Goal: Task Accomplishment & Management: Use online tool/utility

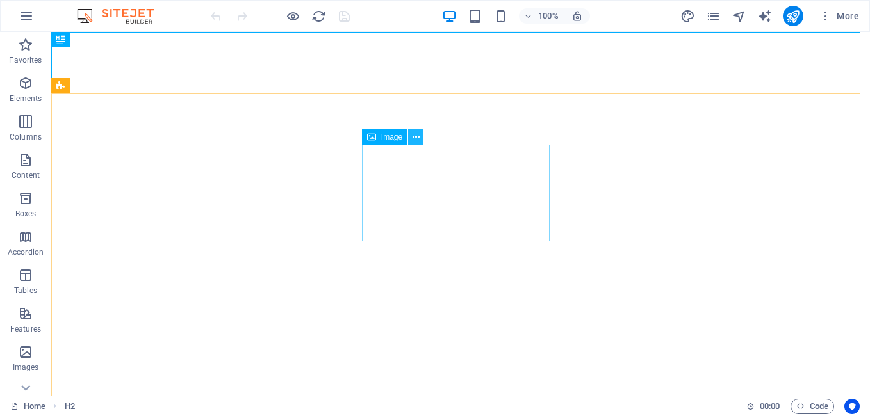
click at [413, 136] on icon at bounding box center [415, 137] width 7 height 13
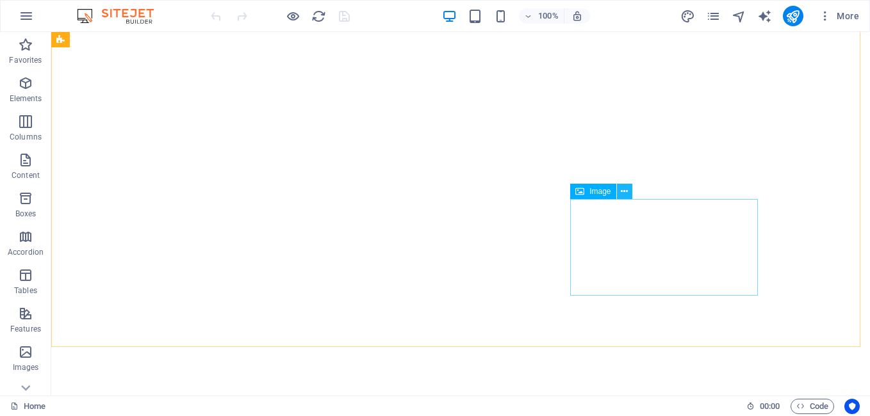
click at [624, 192] on icon at bounding box center [623, 191] width 7 height 13
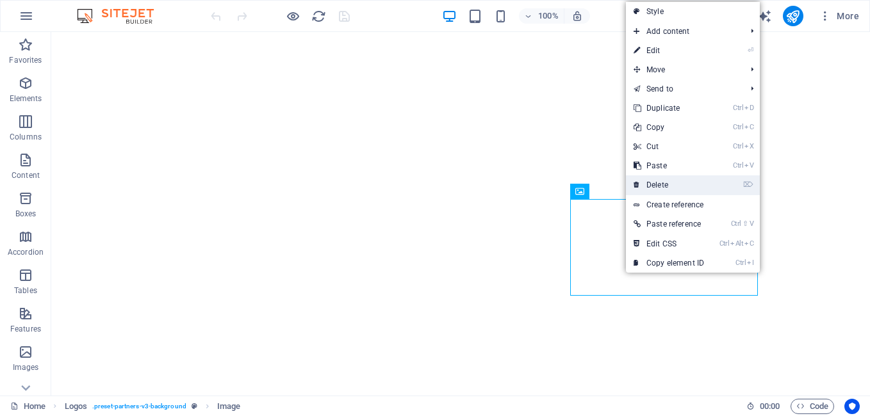
click at [665, 182] on link "⌦ Delete" at bounding box center [669, 184] width 86 height 19
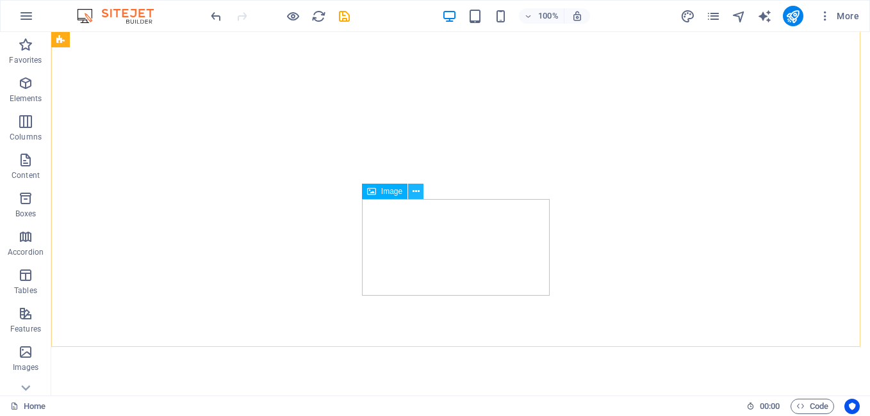
click at [417, 193] on icon at bounding box center [415, 191] width 7 height 13
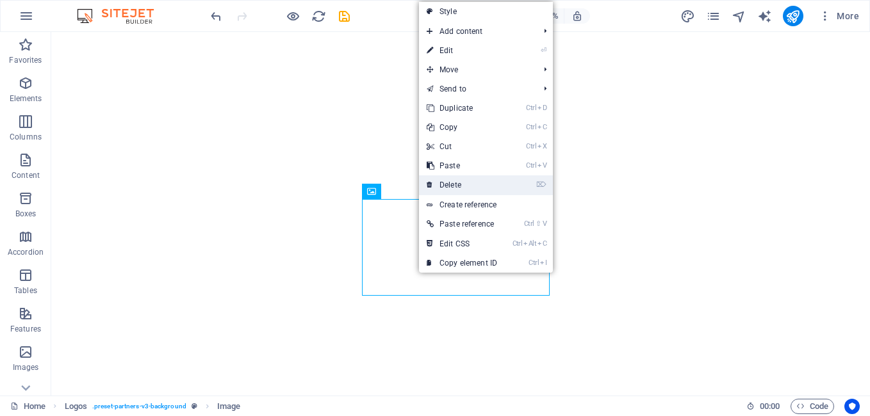
click at [465, 181] on link "⌦ Delete" at bounding box center [462, 184] width 86 height 19
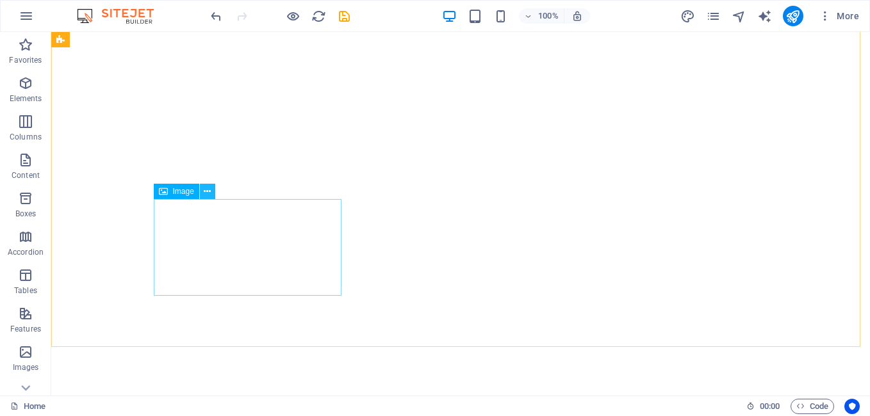
click at [209, 186] on icon at bounding box center [207, 191] width 7 height 13
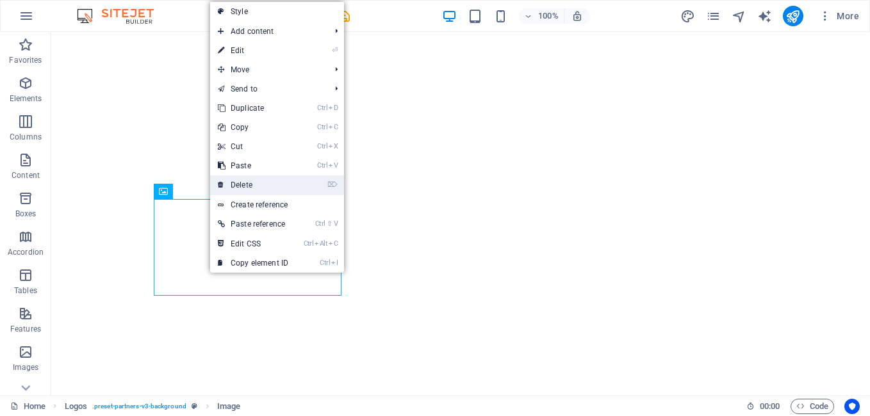
click at [261, 184] on link "⌦ Delete" at bounding box center [253, 184] width 86 height 19
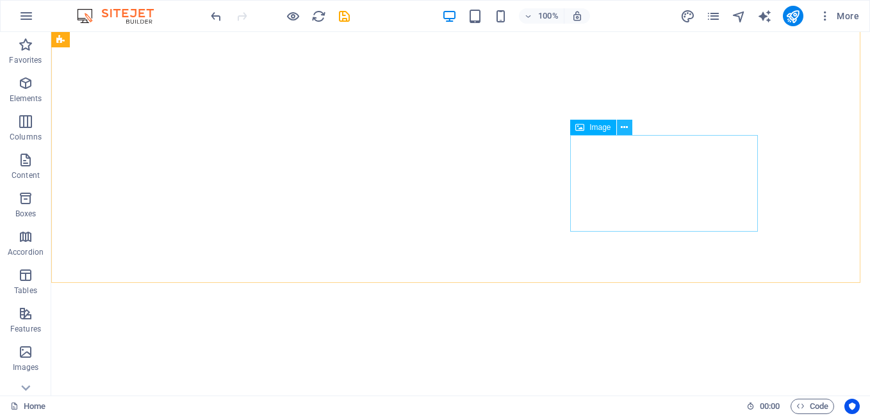
click at [628, 128] on button at bounding box center [624, 127] width 15 height 15
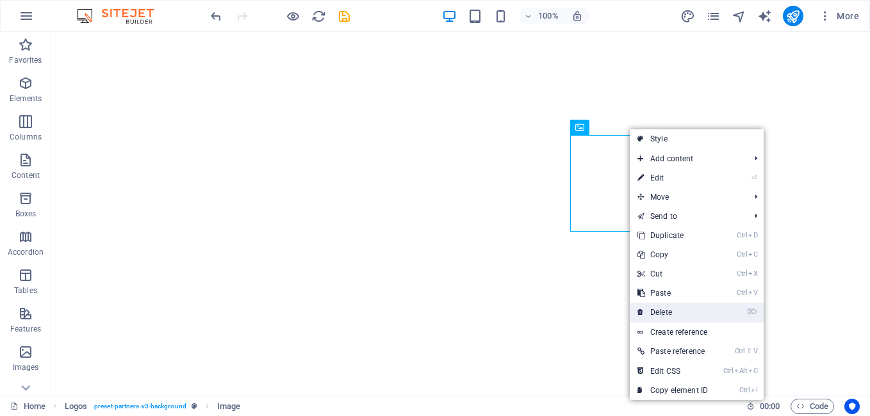
click at [677, 310] on link "⌦ Delete" at bounding box center [672, 312] width 86 height 19
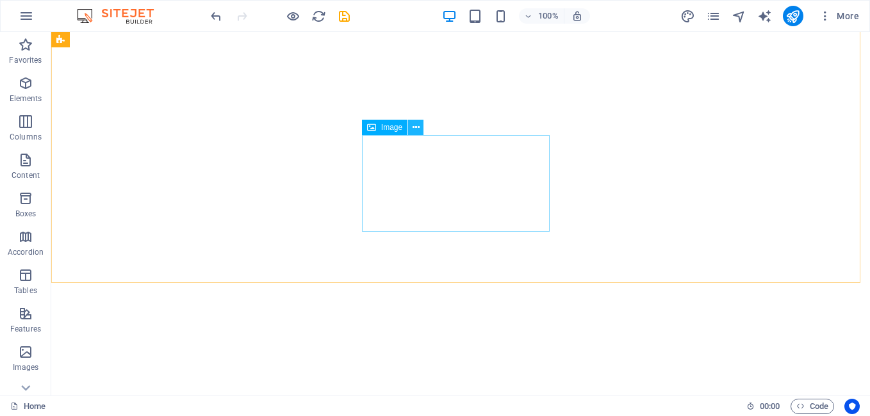
click at [419, 130] on button at bounding box center [415, 127] width 15 height 15
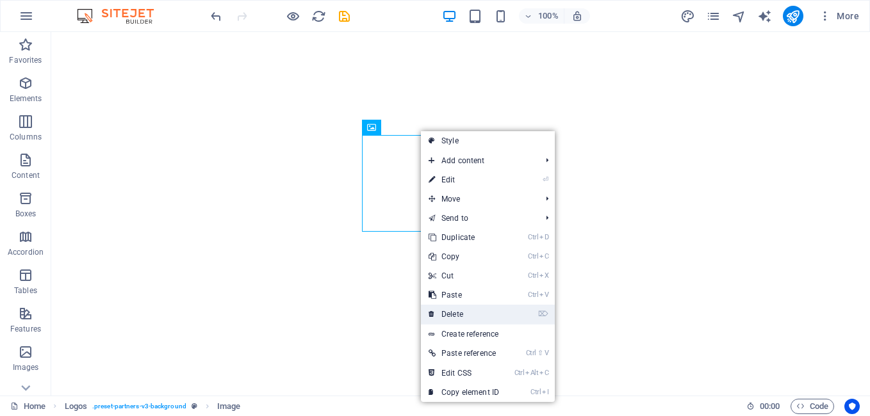
click at [478, 317] on link "⌦ Delete" at bounding box center [464, 314] width 86 height 19
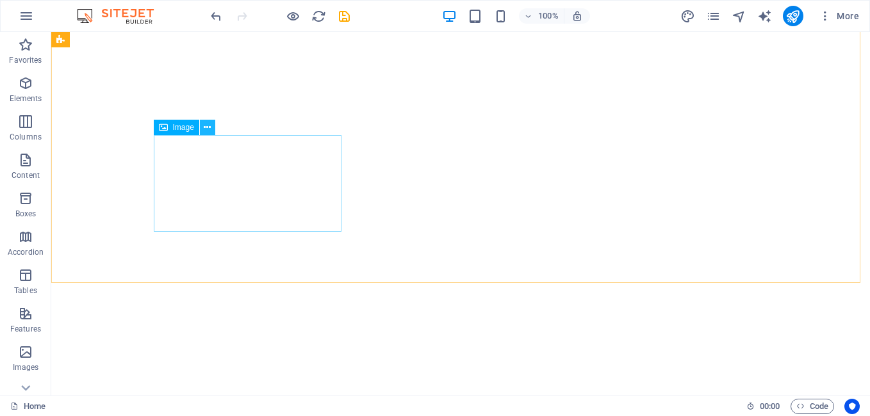
click at [206, 123] on icon at bounding box center [207, 127] width 7 height 13
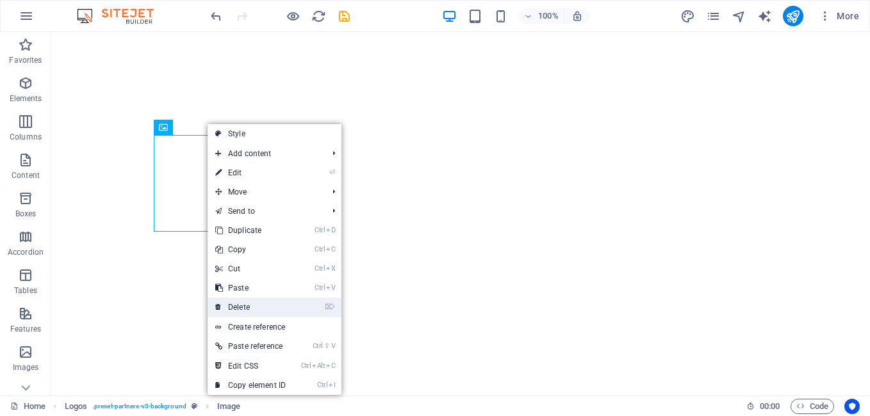
click at [258, 305] on link "⌦ Delete" at bounding box center [250, 307] width 86 height 19
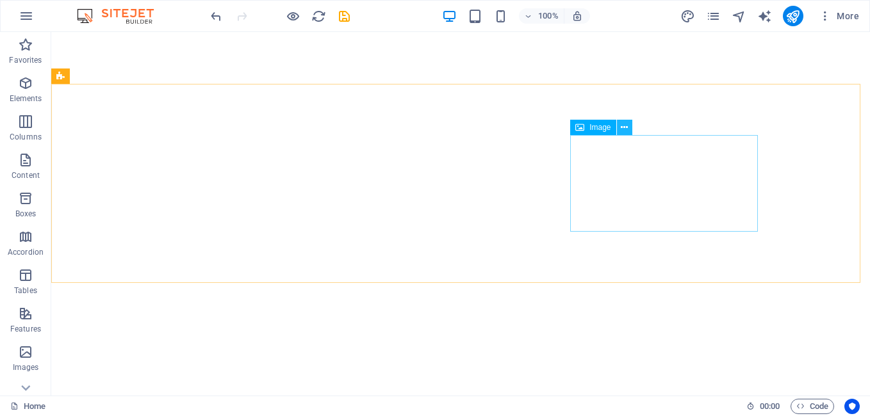
click at [624, 131] on icon at bounding box center [623, 127] width 7 height 13
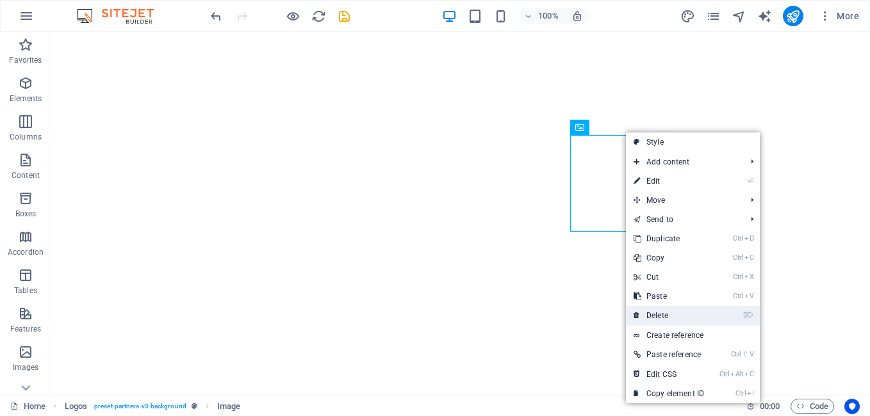
click at [669, 313] on link "⌦ Delete" at bounding box center [669, 315] width 86 height 19
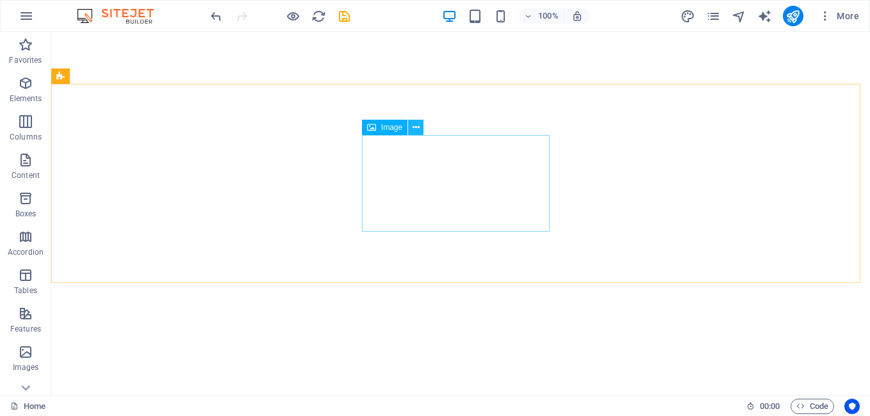
click at [419, 125] on icon at bounding box center [415, 127] width 7 height 13
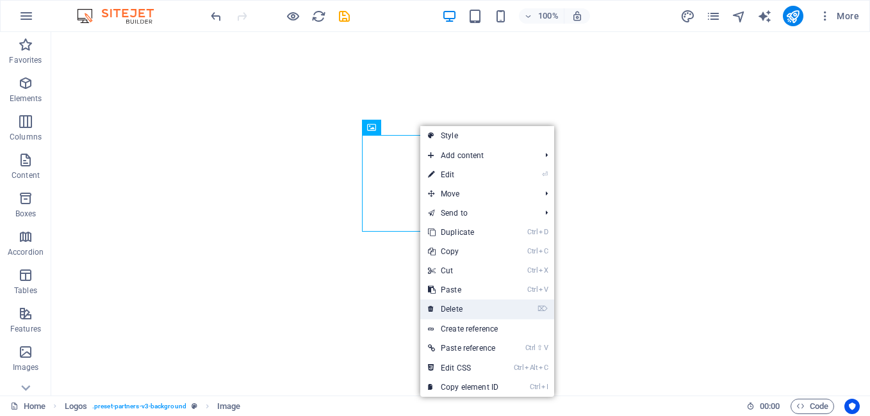
click at [473, 307] on link "⌦ Delete" at bounding box center [463, 309] width 86 height 19
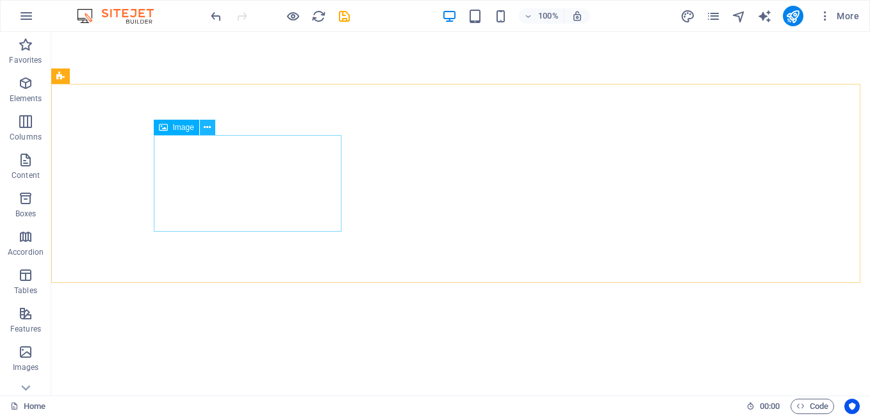
click at [210, 122] on icon at bounding box center [207, 127] width 7 height 13
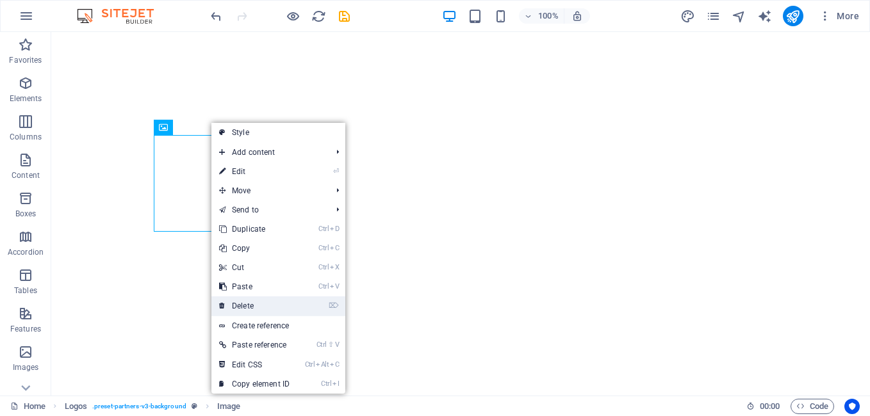
click at [284, 305] on link "⌦ Delete" at bounding box center [254, 305] width 86 height 19
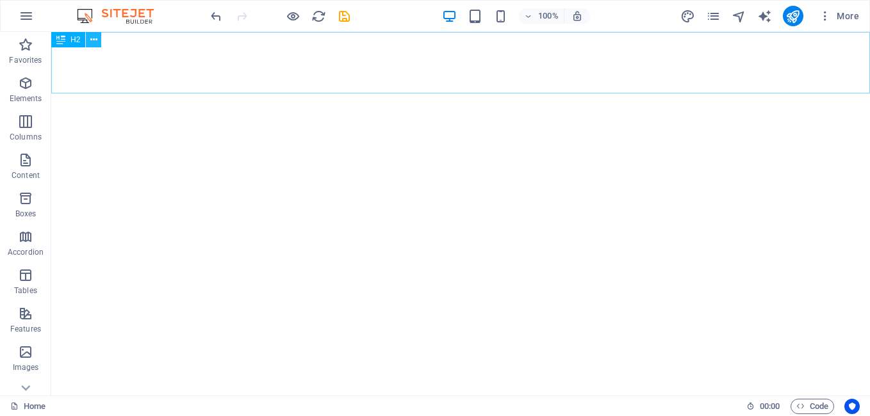
click at [92, 39] on icon at bounding box center [93, 39] width 7 height 13
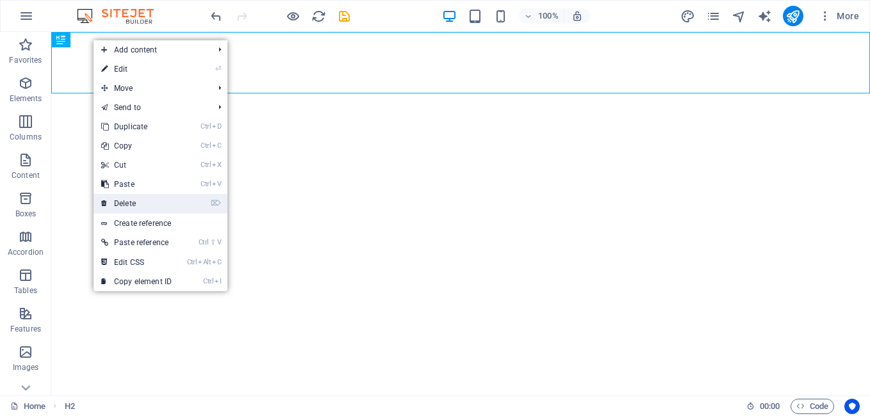
click at [140, 202] on link "⌦ Delete" at bounding box center [136, 203] width 86 height 19
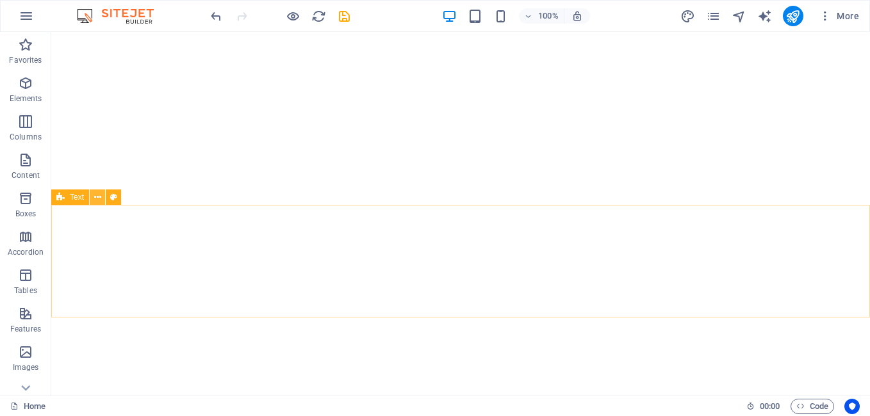
click at [99, 200] on icon at bounding box center [97, 197] width 7 height 13
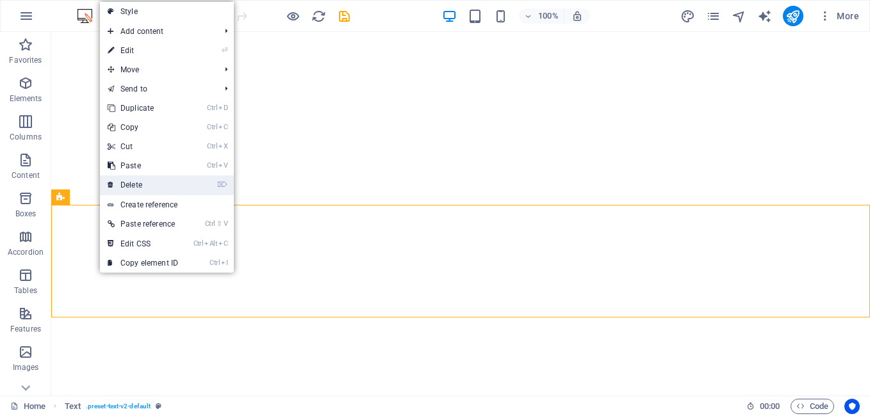
click at [156, 183] on link "⌦ Delete" at bounding box center [143, 184] width 86 height 19
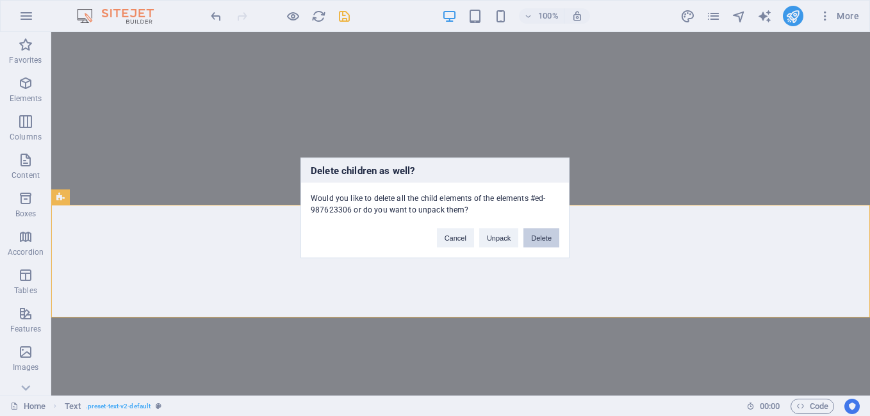
click at [540, 240] on button "Delete" at bounding box center [541, 238] width 36 height 19
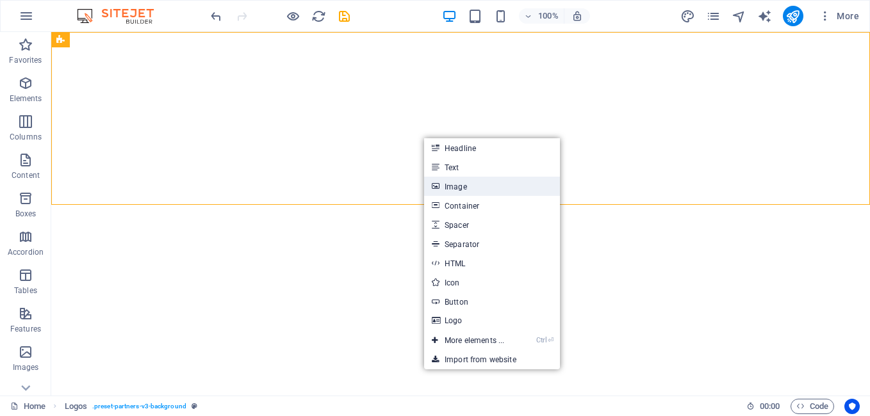
click at [467, 185] on link "Image" at bounding box center [492, 186] width 136 height 19
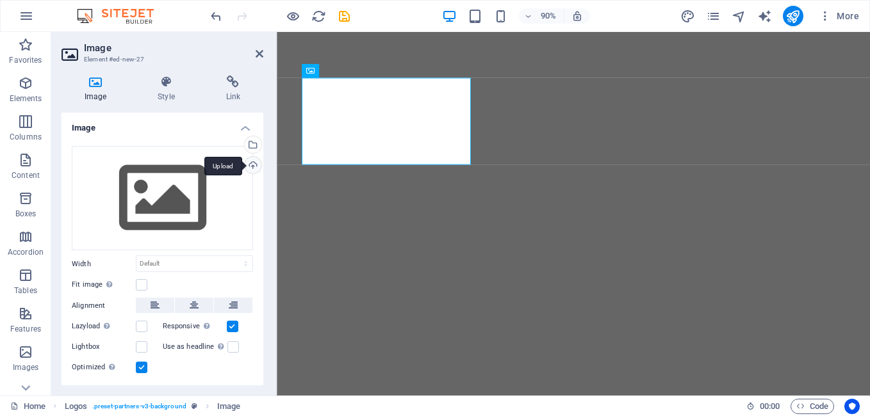
click at [250, 166] on div "Upload" at bounding box center [251, 166] width 19 height 19
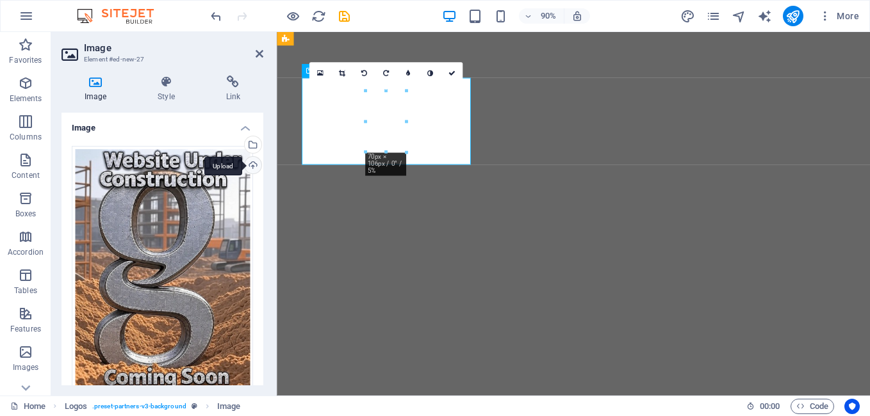
click at [249, 164] on div "Upload" at bounding box center [251, 166] width 19 height 19
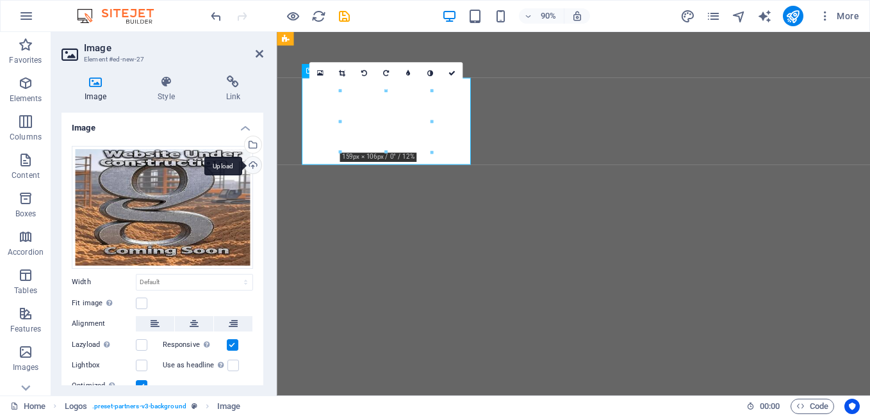
click at [247, 166] on div "Upload" at bounding box center [251, 166] width 19 height 19
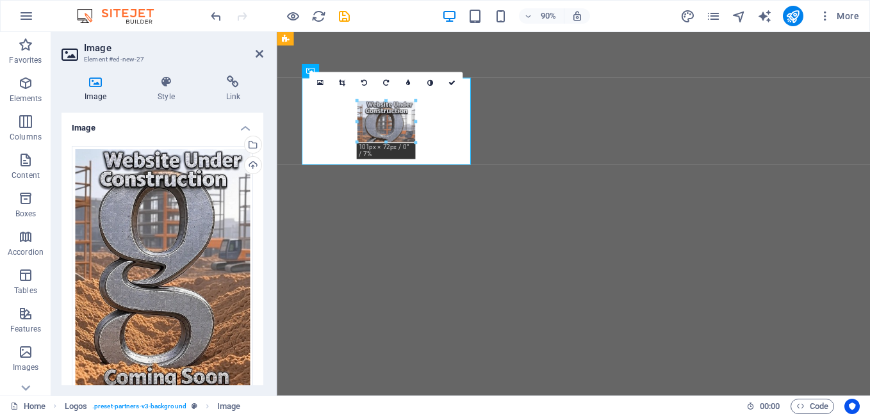
drag, startPoint x: 403, startPoint y: 152, endPoint x: 383, endPoint y: 131, distance: 29.9
type input "101"
select select "px"
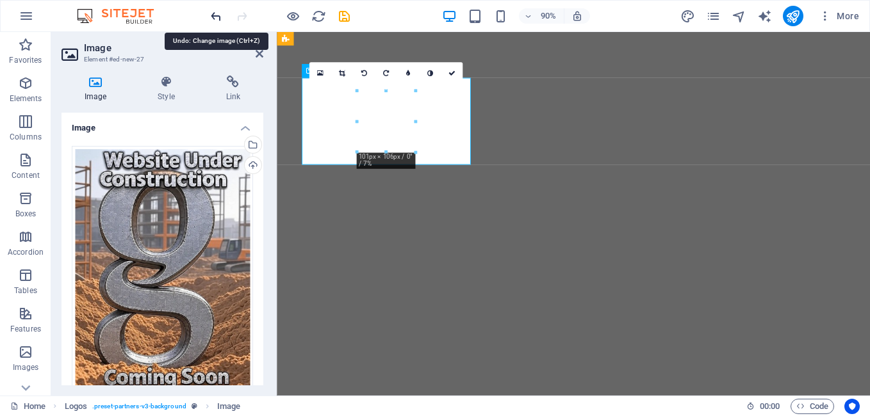
click at [215, 17] on icon "undo" at bounding box center [216, 16] width 15 height 15
select select "DISABLED_OPTION_VALUE"
click at [455, 76] on icon at bounding box center [451, 73] width 7 height 7
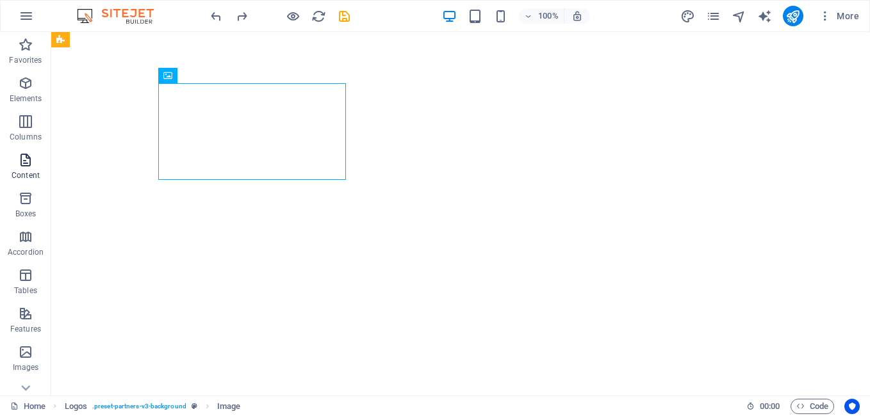
click at [24, 163] on icon "button" at bounding box center [25, 159] width 15 height 15
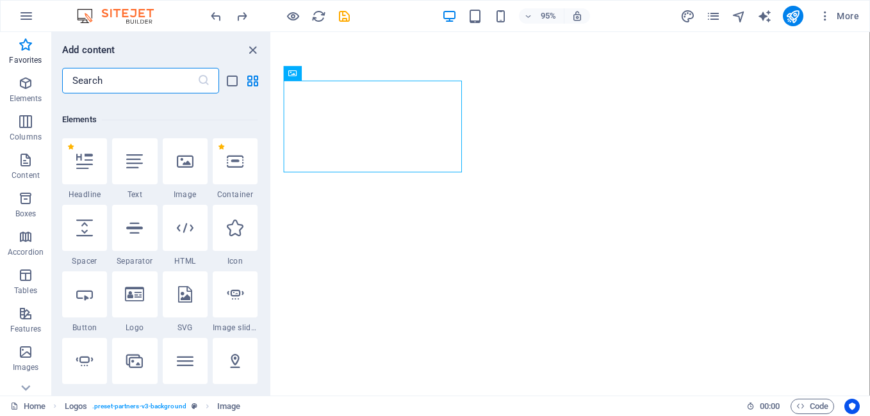
scroll to position [127, 0]
click at [184, 164] on icon at bounding box center [185, 162] width 17 height 17
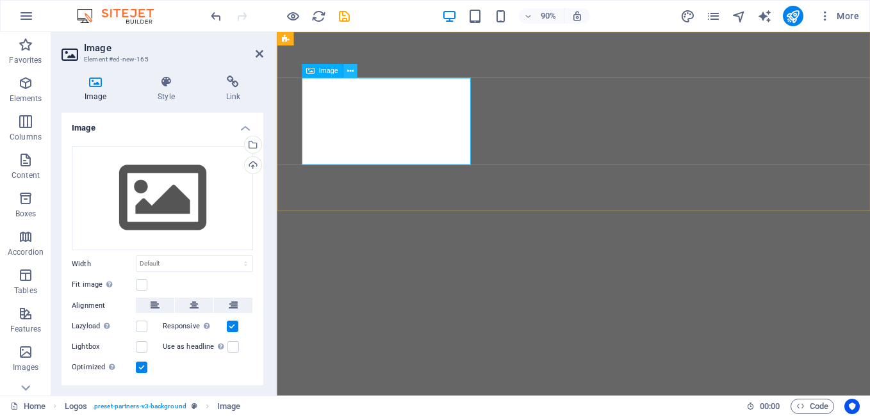
click at [348, 70] on icon at bounding box center [349, 71] width 6 height 12
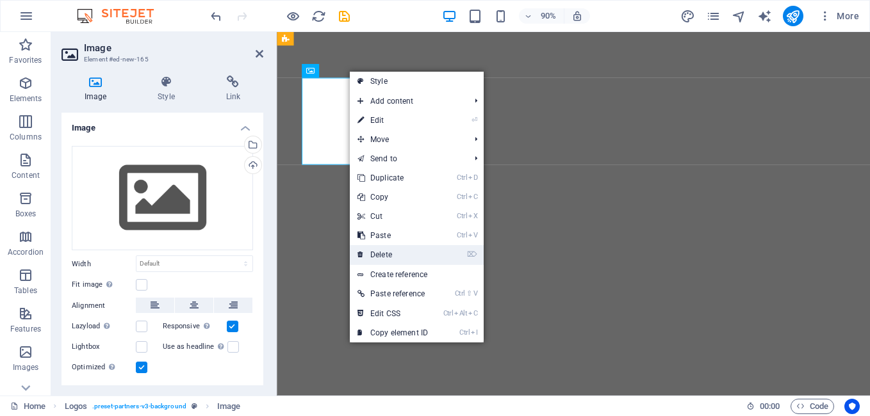
click at [378, 261] on link "⌦ Delete" at bounding box center [393, 254] width 86 height 19
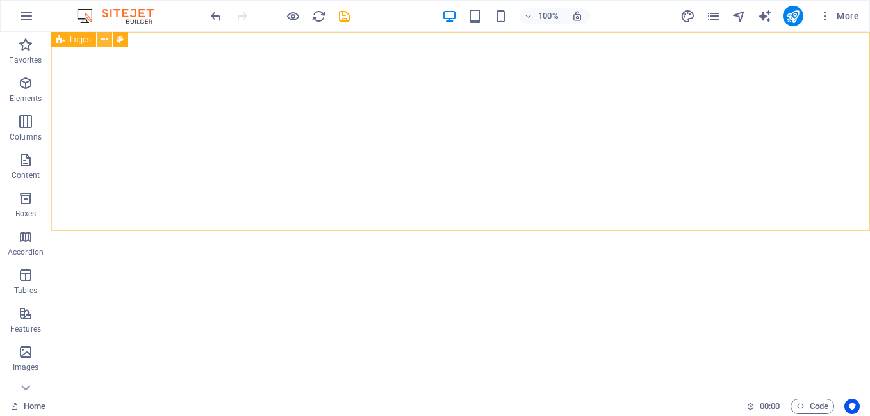
click at [103, 40] on icon at bounding box center [104, 39] width 7 height 13
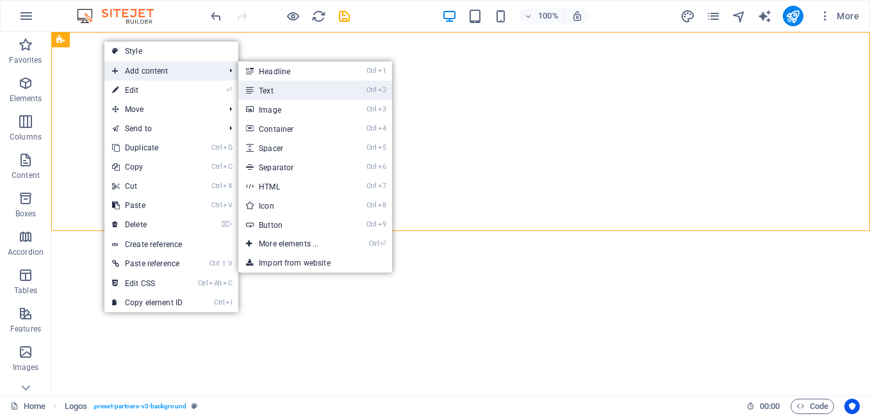
click at [270, 89] on link "Ctrl 2 Text" at bounding box center [291, 90] width 106 height 19
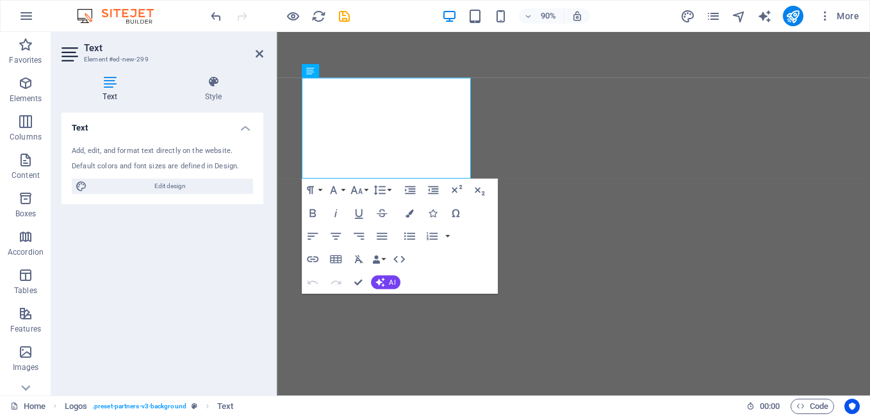
click at [69, 148] on div "Add, edit, and format text directly on the website. Default colors and font siz…" at bounding box center [162, 170] width 202 height 69
click at [145, 151] on div "Add, edit, and format text directly on the website." at bounding box center [162, 151] width 181 height 11
click at [109, 86] on icon at bounding box center [109, 82] width 97 height 13
click at [112, 82] on icon at bounding box center [109, 82] width 97 height 13
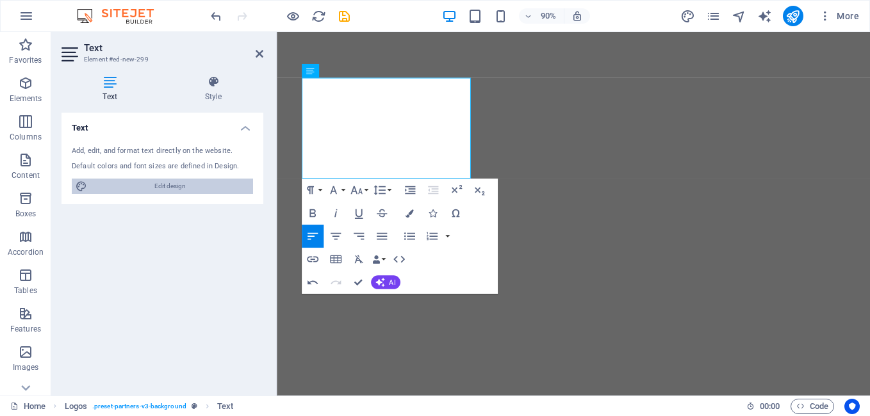
click at [156, 189] on span "Edit design" at bounding box center [170, 186] width 158 height 15
select select "px"
select select "400"
select select "px"
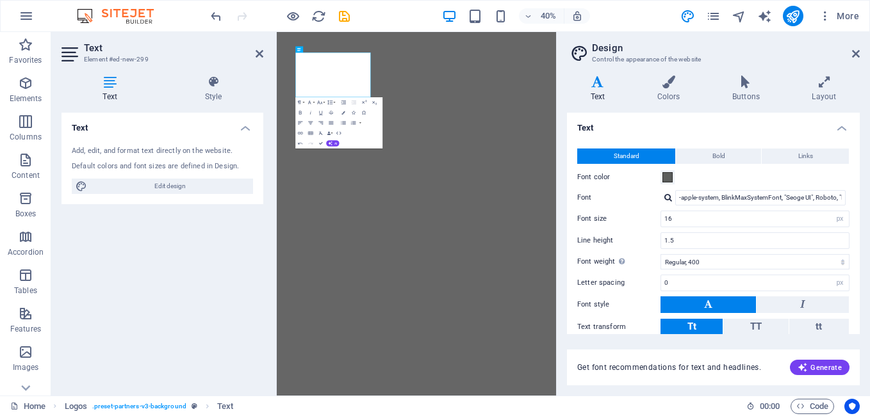
click at [667, 196] on div at bounding box center [668, 197] width 8 height 8
click at [667, 197] on div at bounding box center [668, 197] width 8 height 8
click at [708, 198] on input "-apple-system, BlinkMaxSystemFont, "Seoge UI", Roboto, "Helvetica Neue", Arial,…" at bounding box center [760, 197] width 170 height 15
click at [668, 199] on div at bounding box center [668, 197] width 8 height 8
click at [715, 217] on div "Manage fonts →" at bounding box center [762, 214] width 169 height 13
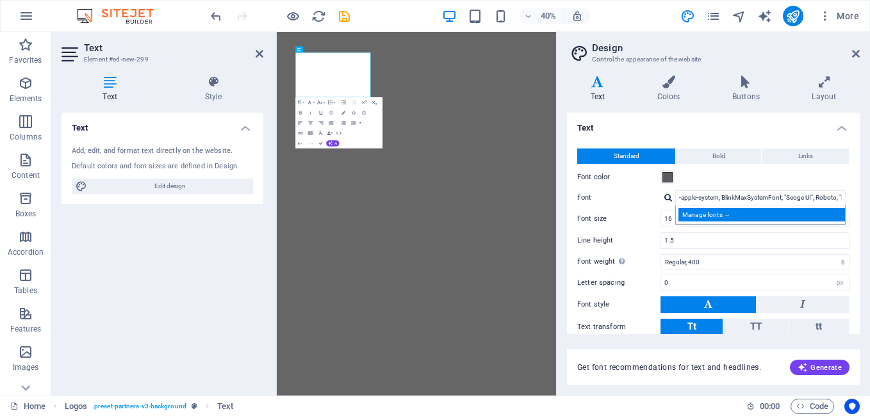
select select "popularity"
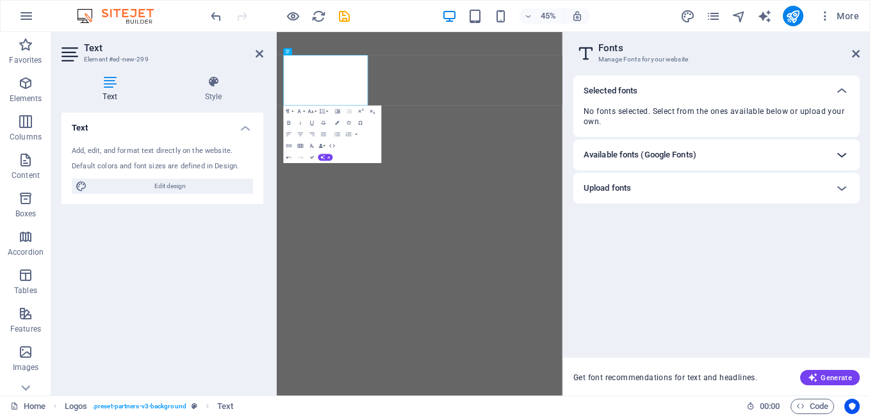
click at [842, 155] on icon at bounding box center [841, 154] width 15 height 15
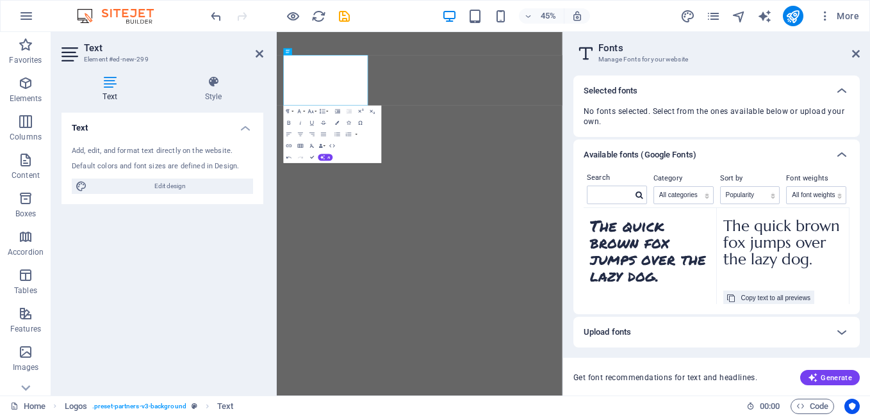
scroll to position [7255, 0]
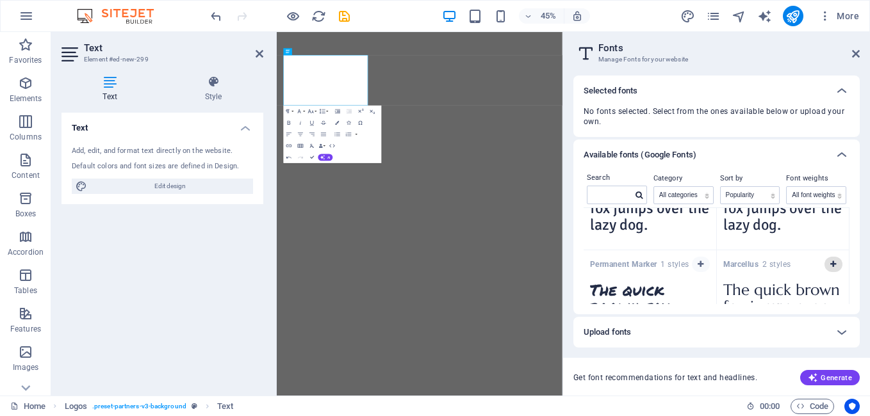
click at [832, 264] on icon "button" at bounding box center [833, 265] width 6 height 8
click at [660, 117] on label at bounding box center [658, 117] width 12 height 12
click at [0, 0] on input "checkbox" at bounding box center [0, 0] width 0 height 0
click at [729, 116] on label at bounding box center [726, 117] width 12 height 12
click at [0, 0] on input "checkbox" at bounding box center [0, 0] width 0 height 0
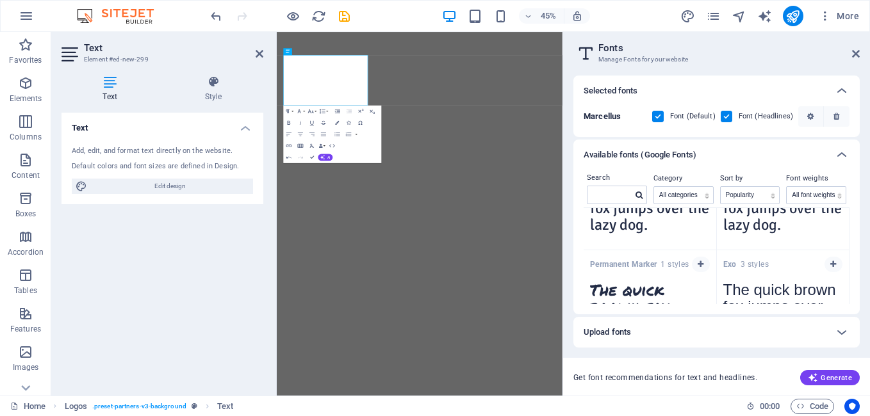
scroll to position [7319, 0]
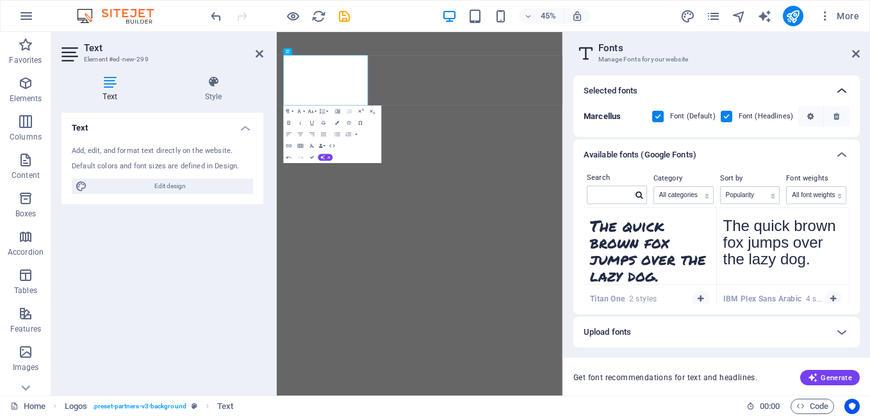
click at [838, 90] on icon at bounding box center [841, 90] width 15 height 15
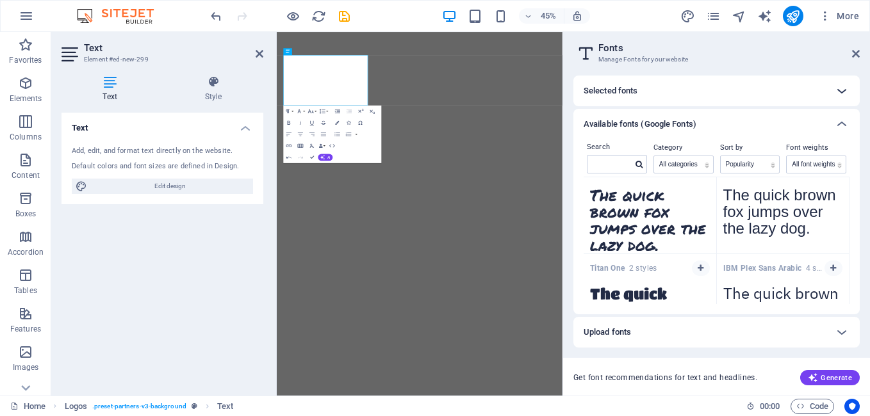
click at [841, 90] on icon at bounding box center [841, 90] width 15 height 15
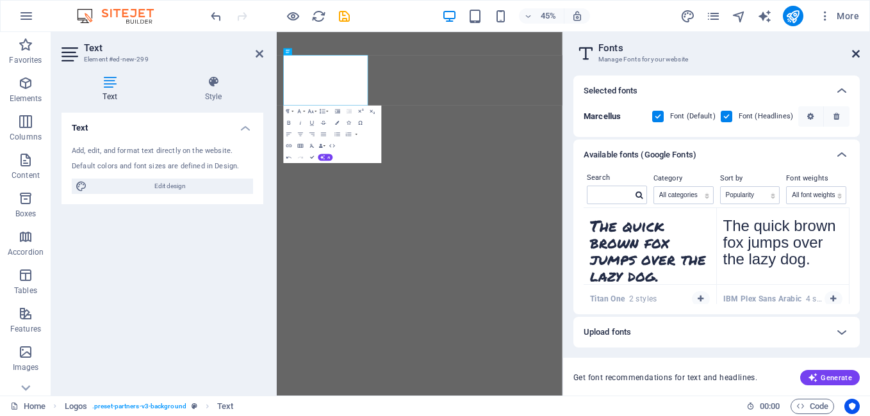
click at [854, 54] on icon at bounding box center [856, 54] width 8 height 10
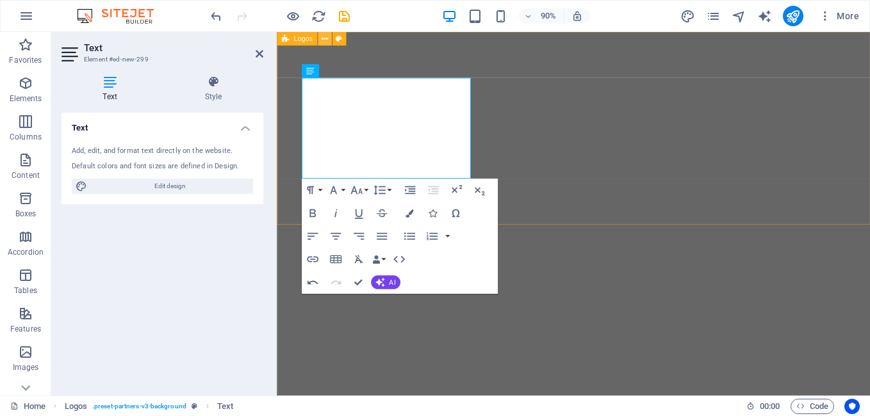
click at [324, 41] on icon at bounding box center [324, 39] width 6 height 12
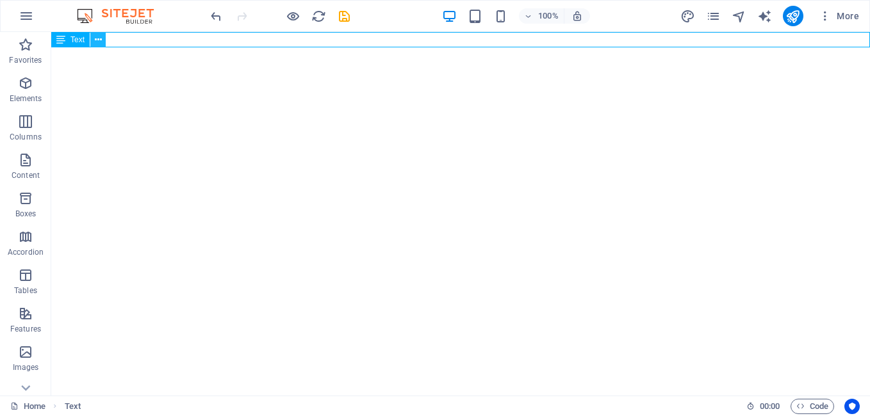
click at [101, 38] on icon at bounding box center [98, 39] width 7 height 13
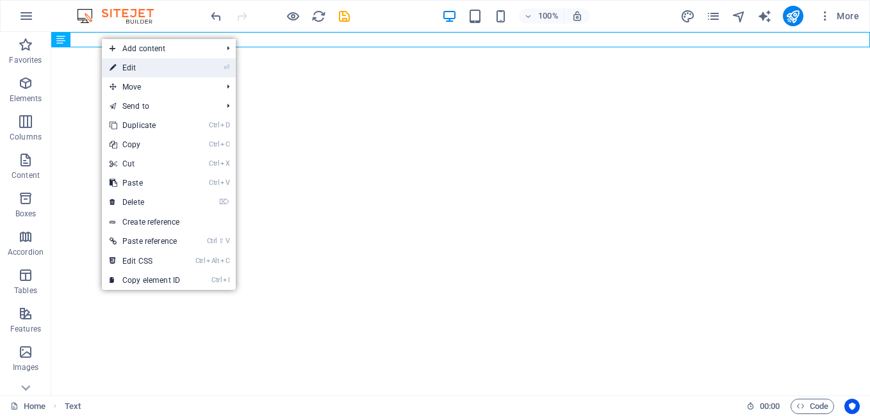
click at [208, 70] on li "⏎ Edit" at bounding box center [169, 67] width 134 height 19
click at [121, 64] on link "⏎ Edit" at bounding box center [145, 67] width 86 height 19
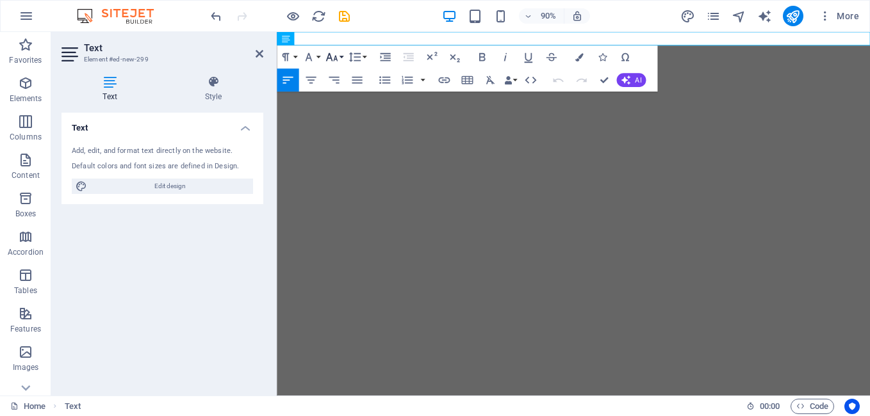
click at [337, 56] on icon "button" at bounding box center [332, 58] width 14 height 14
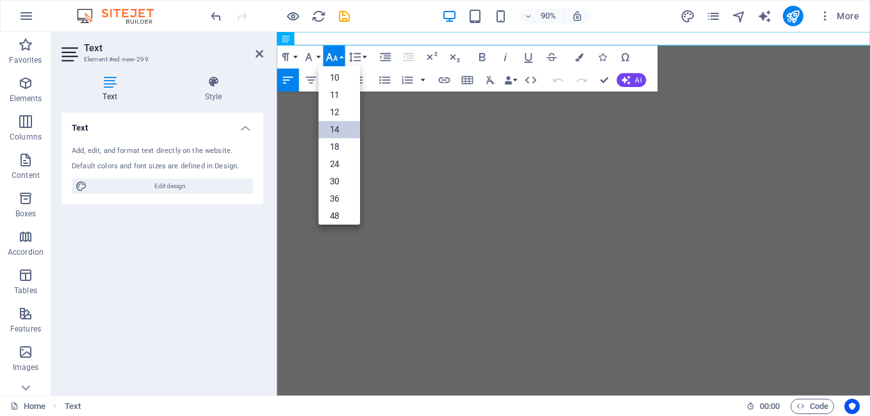
scroll to position [64, 0]
click at [344, 158] on link "30" at bounding box center [339, 160] width 42 height 17
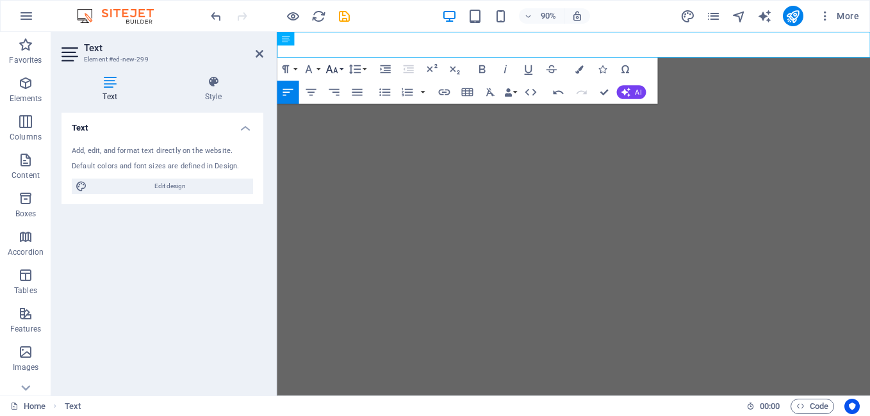
click at [339, 70] on button "Font Size" at bounding box center [334, 69] width 22 height 23
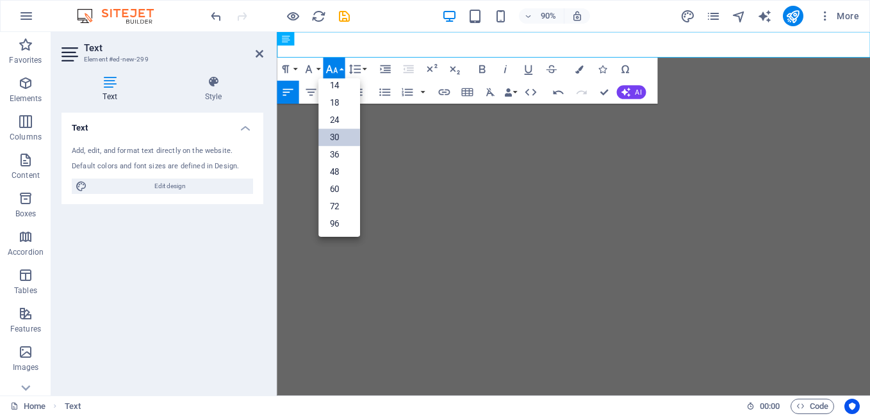
scroll to position [103, 0]
click at [336, 174] on link "48" at bounding box center [339, 171] width 42 height 17
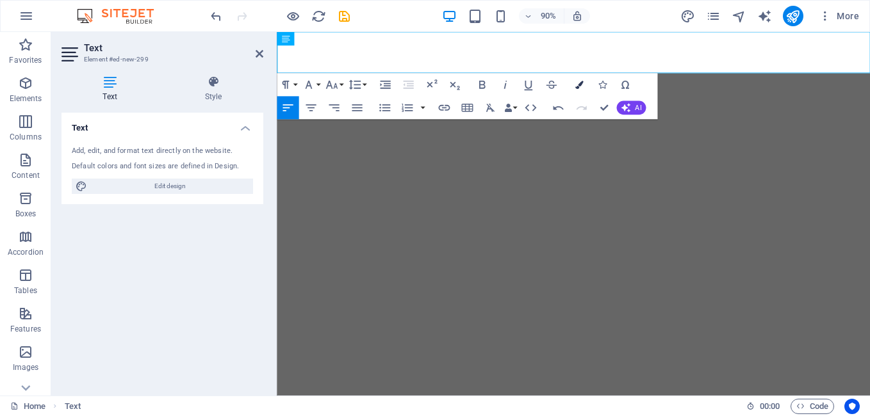
click at [576, 85] on icon "button" at bounding box center [578, 85] width 8 height 8
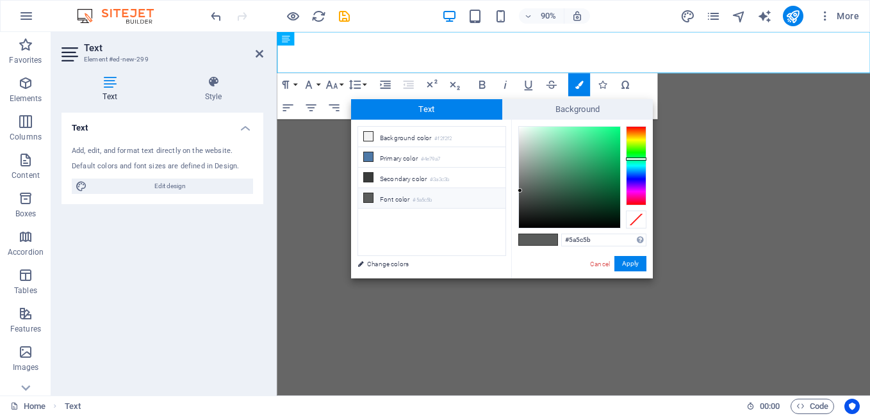
click at [369, 197] on icon at bounding box center [368, 197] width 9 height 9
drag, startPoint x: 520, startPoint y: 189, endPoint x: 514, endPoint y: 161, distance: 28.8
click at [514, 161] on div "#a8a8a8 Supported formats #0852ed rgb(8, 82, 237) rgba(8, 82, 237, 90%) hsv(221…" at bounding box center [582, 292] width 142 height 344
click at [516, 167] on div at bounding box center [517, 167] width 4 height 4
click at [370, 197] on icon at bounding box center [368, 197] width 9 height 9
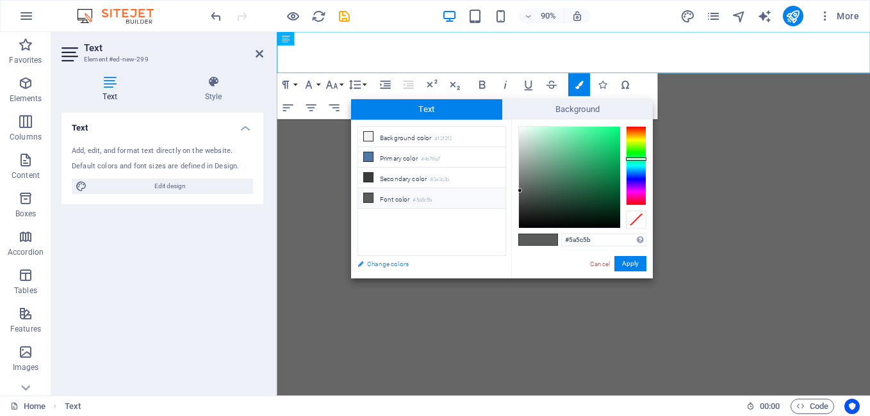
click at [385, 263] on link "Change colors" at bounding box center [425, 264] width 149 height 16
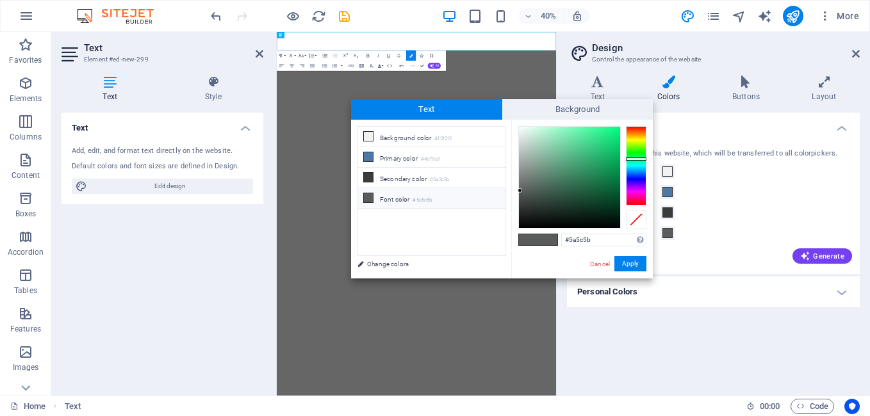
click at [517, 174] on div "#5a5c5b Supported formats #0852ed rgb(8, 82, 237) rgba(8, 82, 237, 90%) hsv(221…" at bounding box center [582, 292] width 142 height 344
click at [369, 197] on icon at bounding box center [368, 197] width 9 height 9
drag, startPoint x: 519, startPoint y: 189, endPoint x: 510, endPoint y: 153, distance: 36.8
click at [513, 150] on div "#bebebe Supported formats #0852ed rgb(8, 82, 237) rgba(8, 82, 237, 90%) hsv(221…" at bounding box center [582, 292] width 142 height 344
click at [506, 159] on div "less Background color #f2f2f2 Primary color #4e79a7 Secondary color #3a3c3b Fon…" at bounding box center [502, 199] width 302 height 159
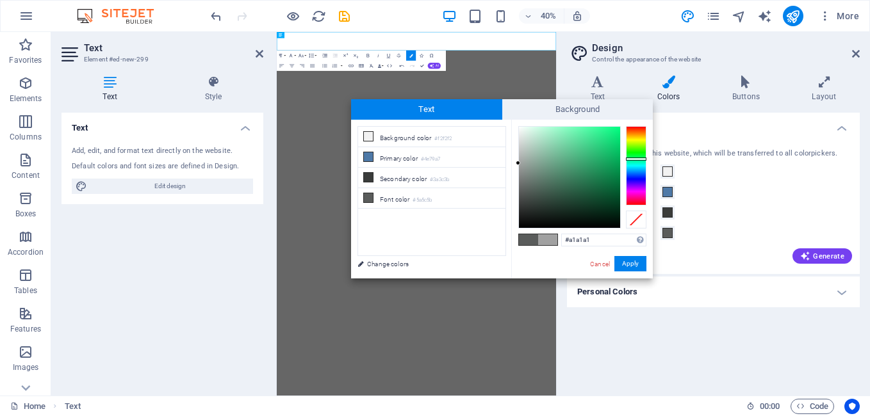
type input "#a3a3a3"
click at [517, 163] on div at bounding box center [517, 162] width 4 height 4
click at [632, 260] on button "Apply" at bounding box center [630, 263] width 32 height 15
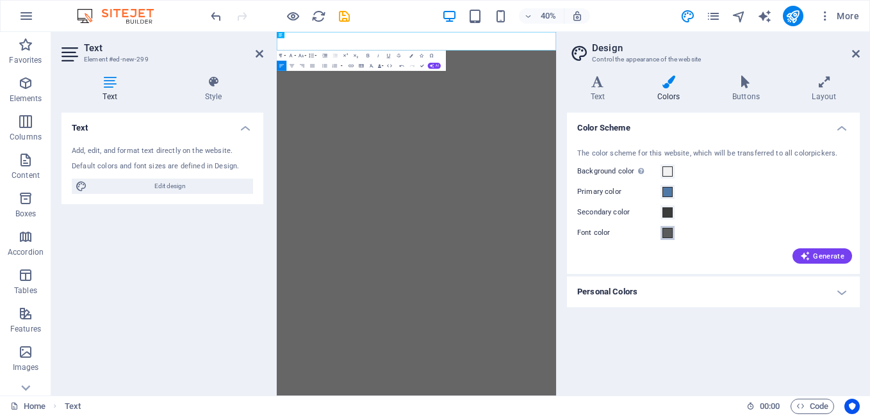
click at [665, 233] on span at bounding box center [667, 233] width 10 height 10
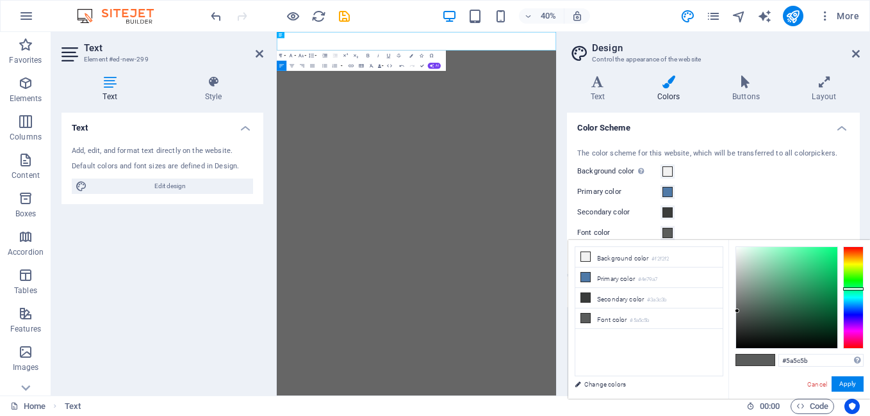
type input "#959696"
click at [736, 288] on div at bounding box center [786, 297] width 101 height 101
click at [847, 383] on button "Apply" at bounding box center [847, 384] width 32 height 15
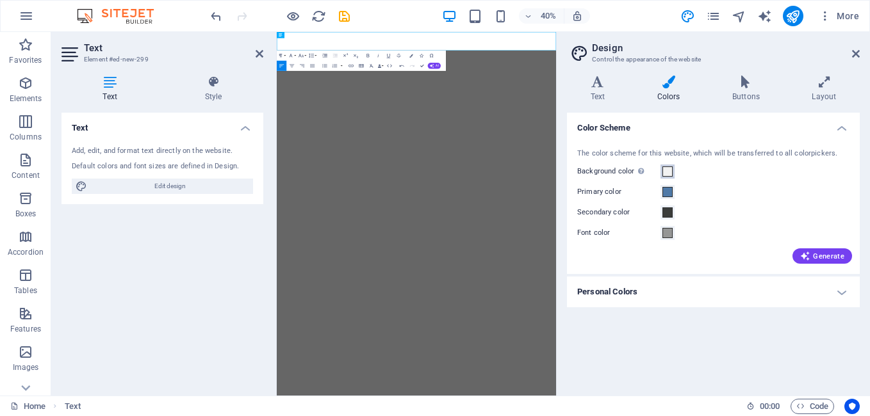
click at [668, 171] on span at bounding box center [667, 171] width 10 height 10
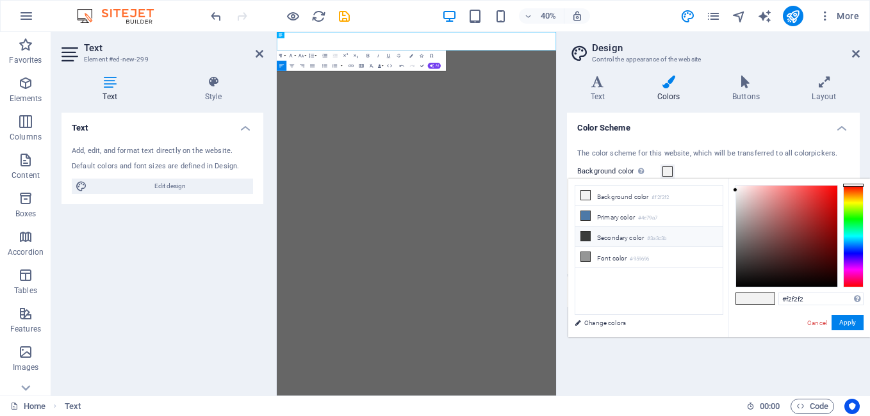
click at [586, 232] on icon at bounding box center [585, 236] width 9 height 9
type input "#3a3c3b"
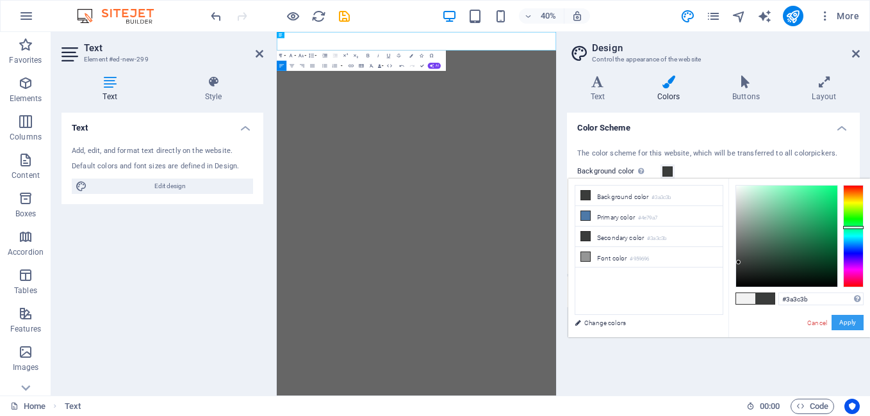
click at [850, 321] on button "Apply" at bounding box center [847, 322] width 32 height 15
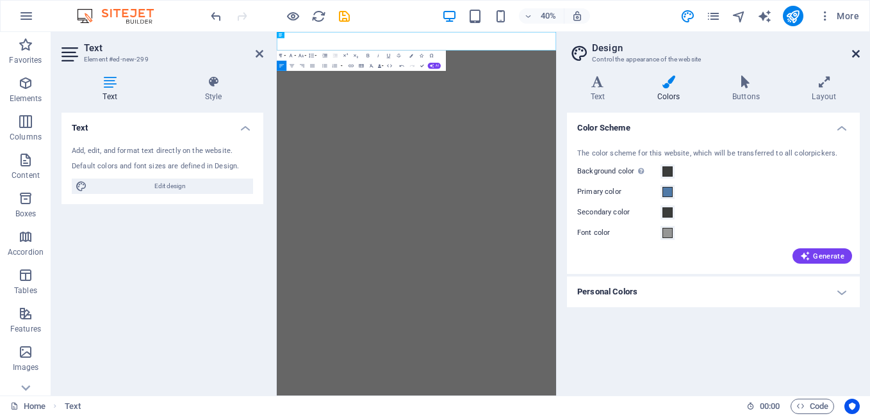
click at [854, 51] on icon at bounding box center [856, 54] width 8 height 10
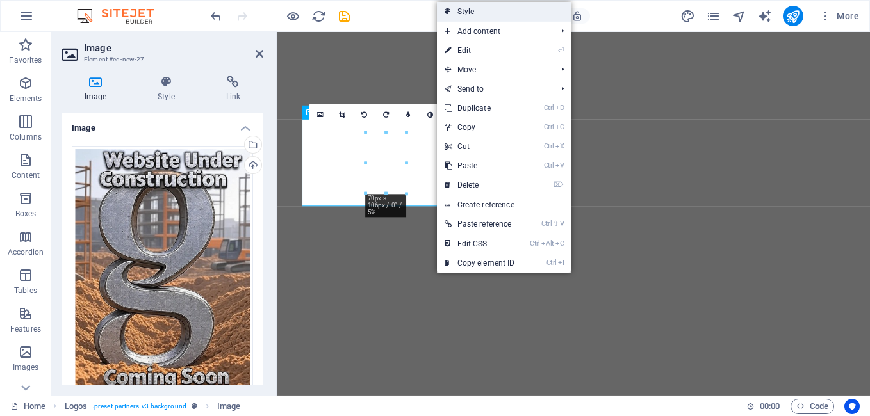
click at [478, 12] on link "Style" at bounding box center [504, 11] width 134 height 19
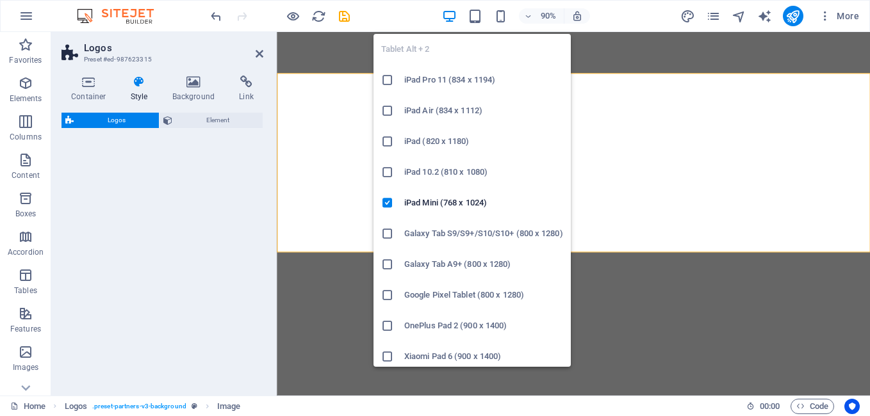
select select "rem"
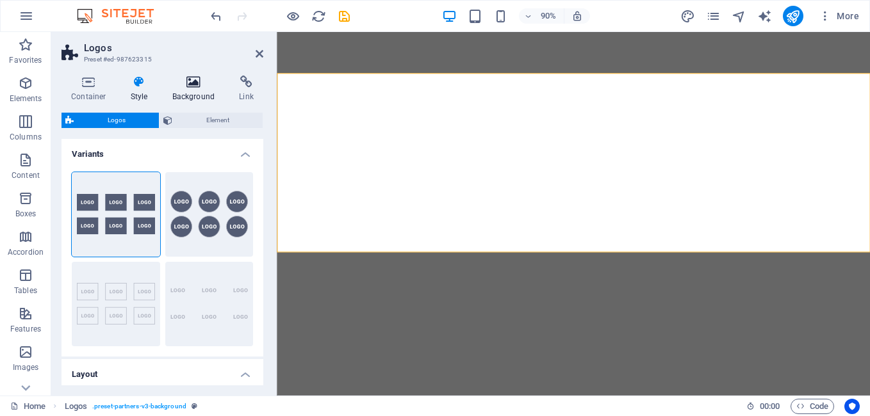
click at [193, 77] on icon at bounding box center [194, 82] width 62 height 13
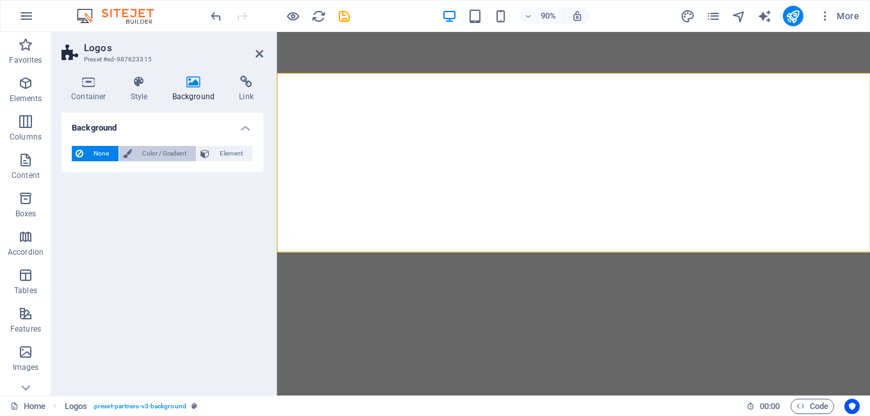
click at [136, 149] on span "Color / Gradient" at bounding box center [164, 153] width 56 height 15
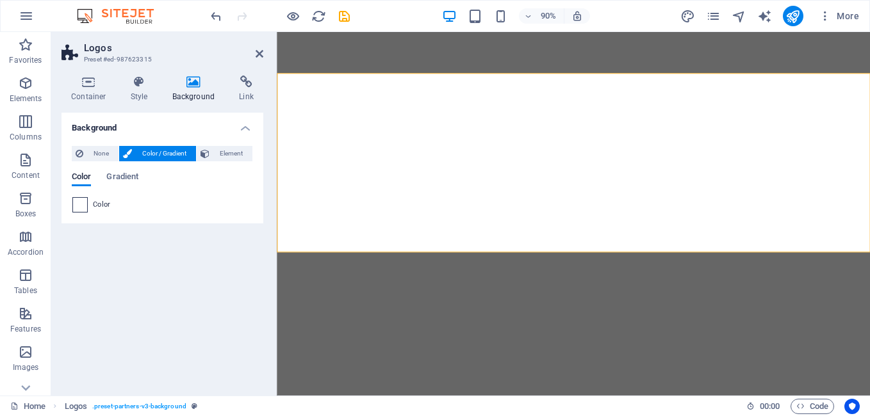
click at [81, 206] on span at bounding box center [80, 205] width 14 height 14
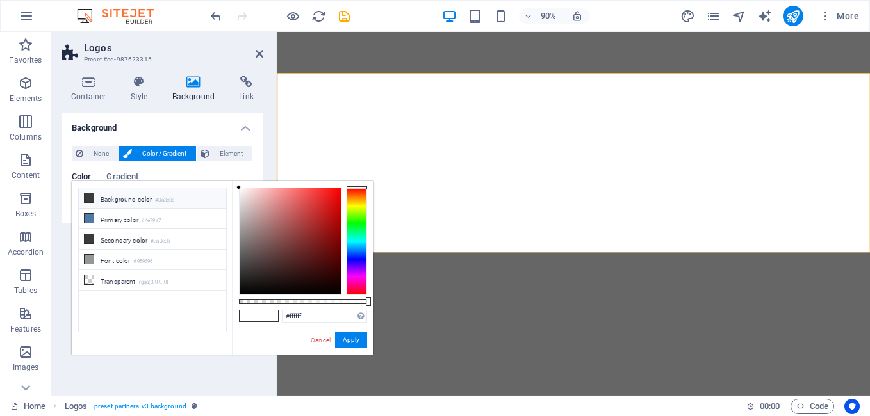
click at [90, 200] on icon at bounding box center [89, 197] width 9 height 9
type input "#3a3c3b"
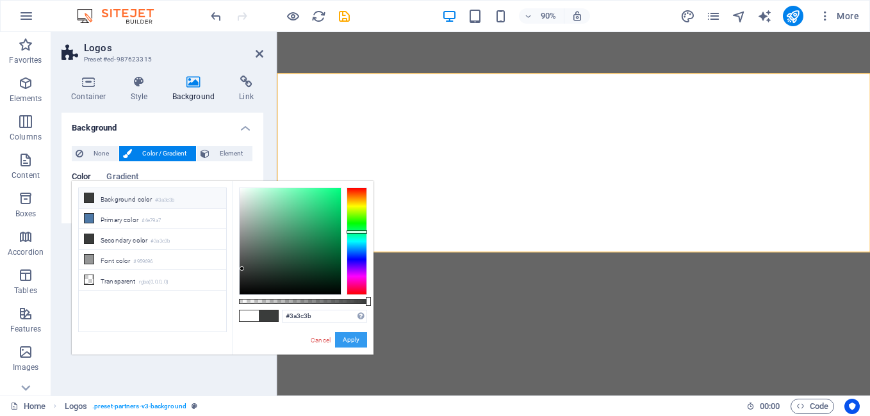
click at [357, 337] on button "Apply" at bounding box center [351, 339] width 32 height 15
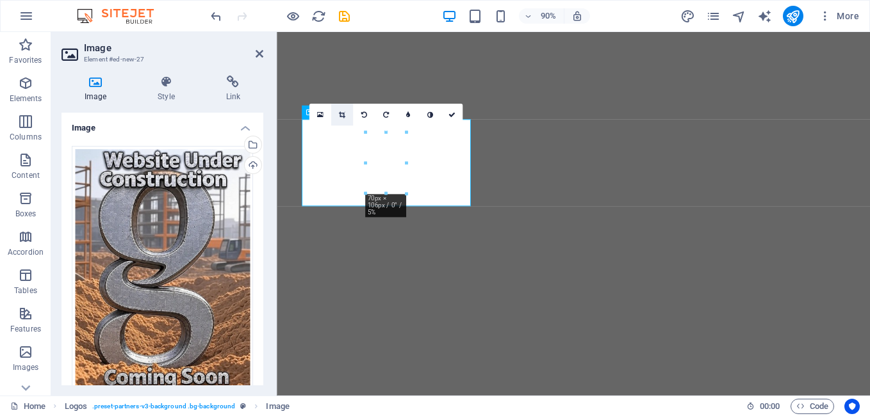
click at [339, 115] on icon at bounding box center [342, 114] width 6 height 7
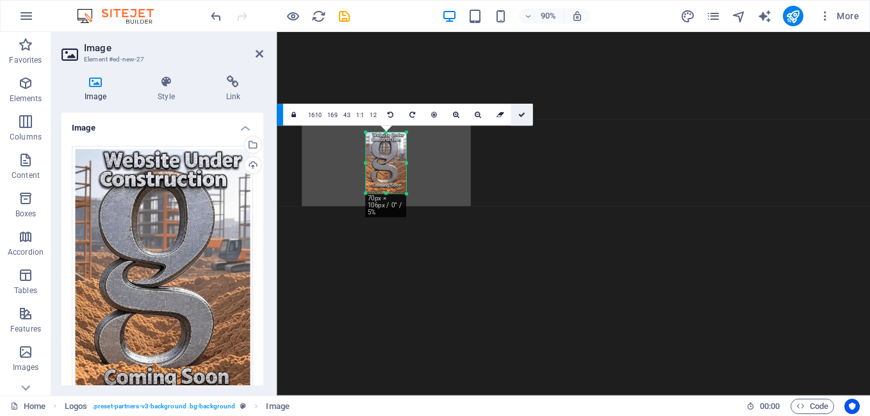
click at [525, 113] on link at bounding box center [521, 115] width 22 height 22
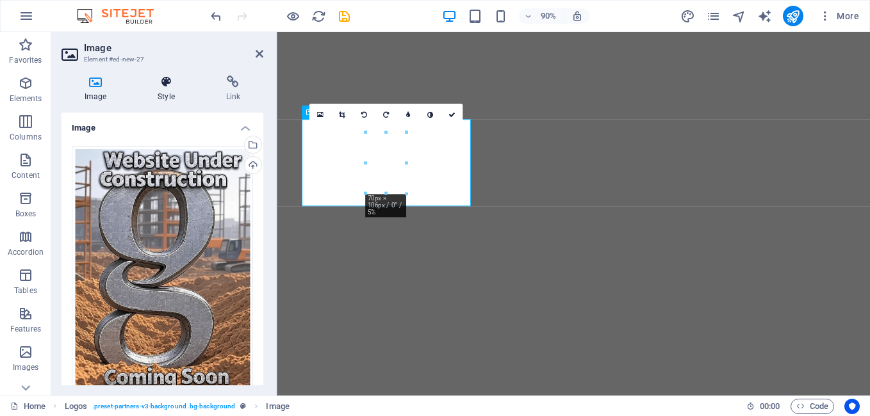
click at [168, 83] on icon at bounding box center [165, 82] width 63 height 13
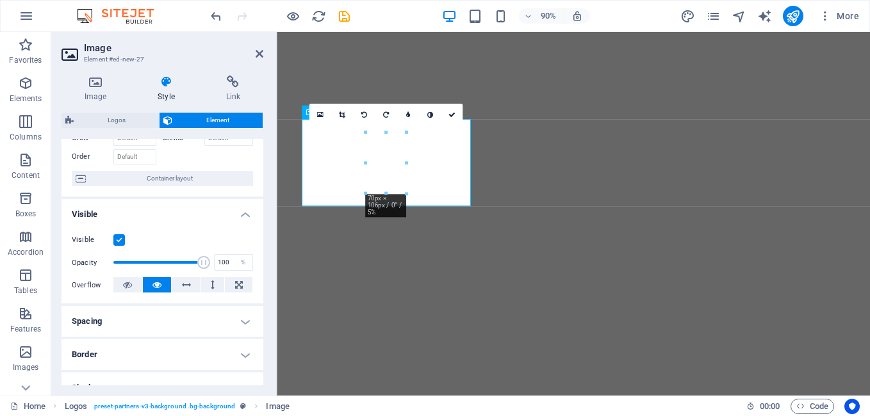
scroll to position [0, 0]
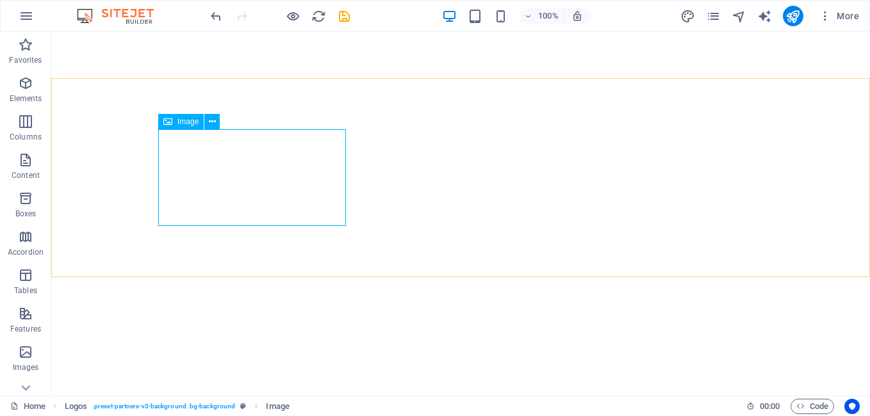
click at [182, 126] on div "Image" at bounding box center [180, 121] width 45 height 15
click at [213, 118] on icon at bounding box center [212, 121] width 7 height 13
click at [212, 120] on icon at bounding box center [212, 121] width 7 height 13
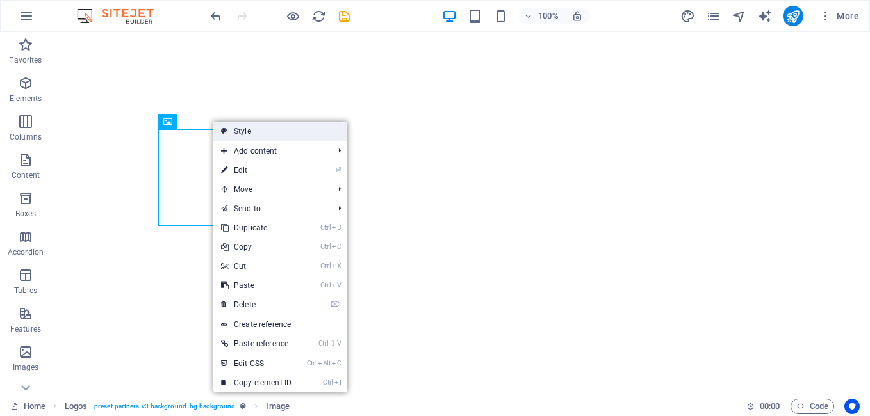
click at [271, 136] on link "Style" at bounding box center [280, 131] width 134 height 19
select select "rem"
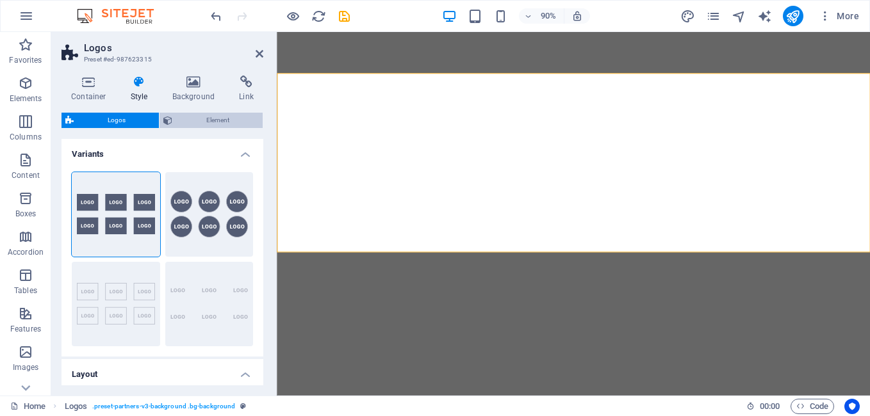
click at [190, 122] on span "Element" at bounding box center [217, 120] width 83 height 15
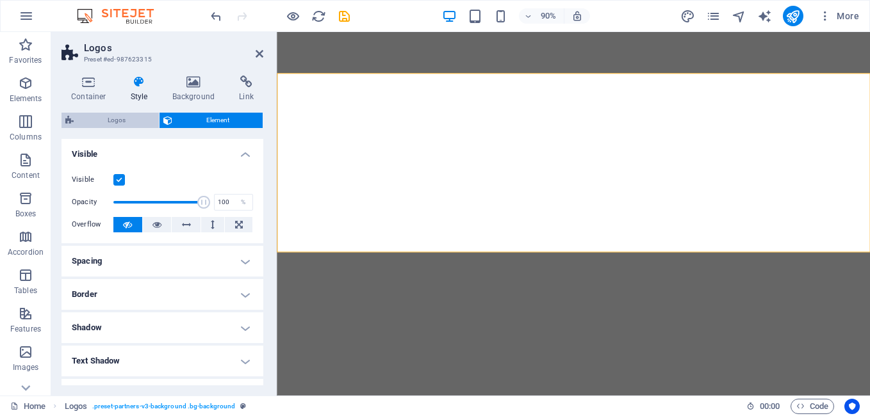
click at [117, 121] on span "Logos" at bounding box center [115, 120] width 77 height 15
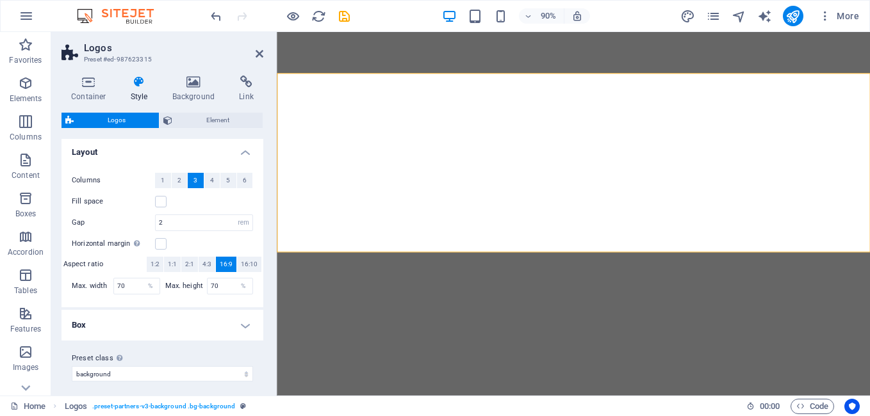
scroll to position [229, 0]
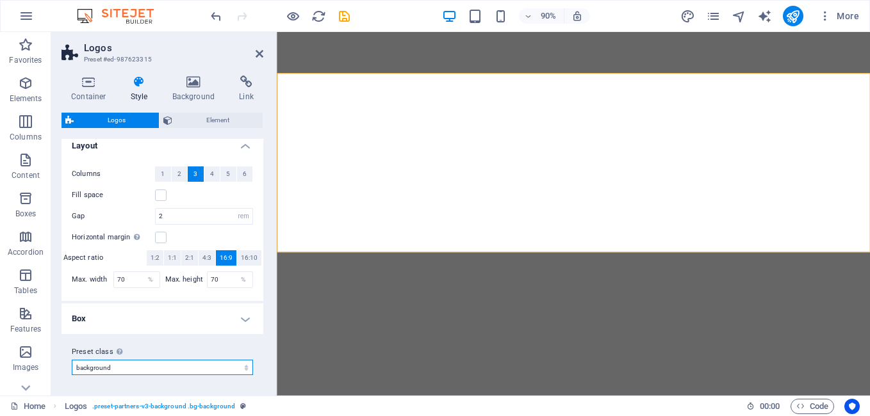
click at [214, 370] on select "background Add preset class" at bounding box center [162, 367] width 181 height 15
click at [203, 365] on select "background Add preset class" at bounding box center [162, 367] width 181 height 15
click at [238, 318] on h4 "Box" at bounding box center [162, 319] width 202 height 31
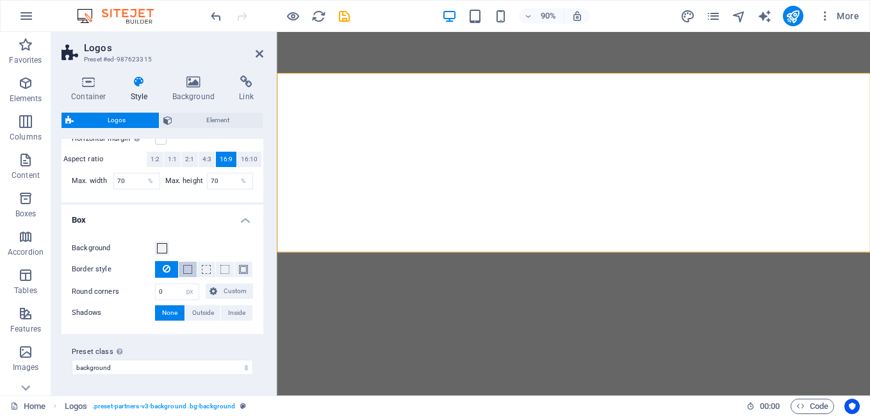
scroll to position [199, 0]
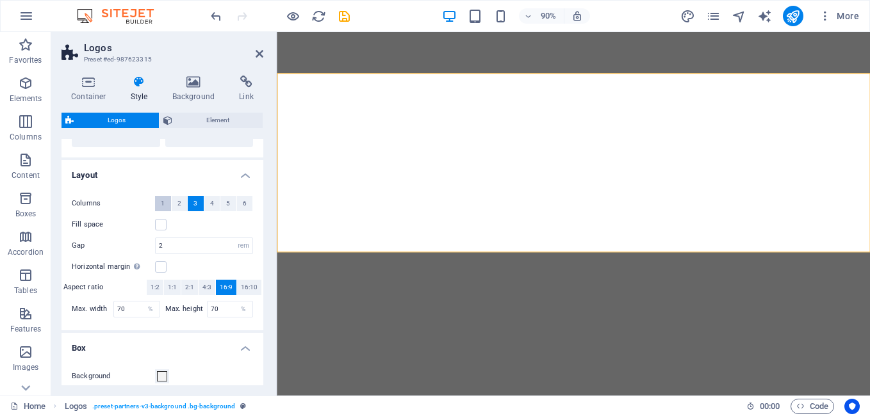
click at [160, 204] on button "1" at bounding box center [163, 203] width 16 height 15
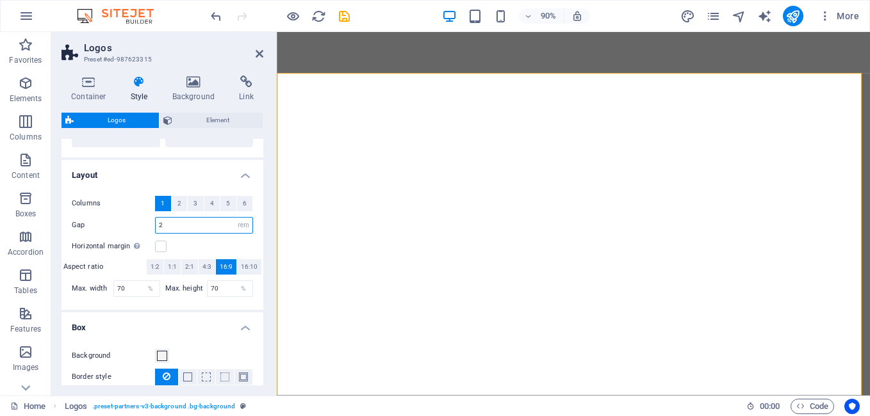
click at [197, 226] on input "2" at bounding box center [204, 225] width 97 height 15
type input "1"
click at [177, 248] on div "Horizontal margin Only if the containers "Content width" is not set to "Default"" at bounding box center [162, 246] width 181 height 15
click at [190, 90] on h4 "Background" at bounding box center [196, 89] width 67 height 27
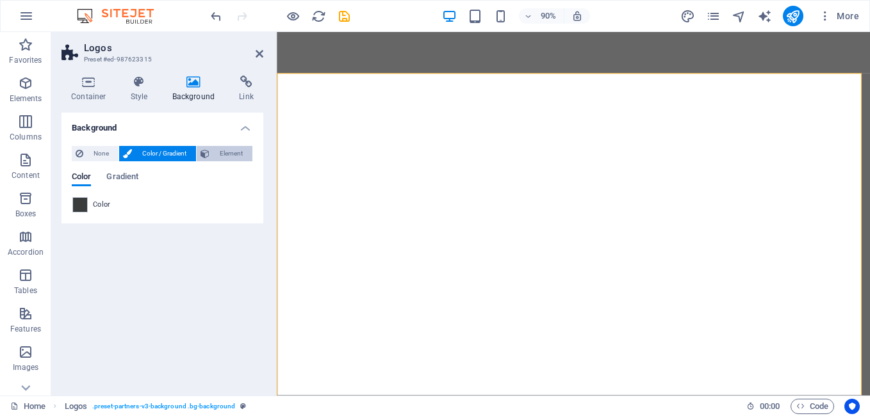
click at [223, 154] on span "Element" at bounding box center [230, 153] width 35 height 15
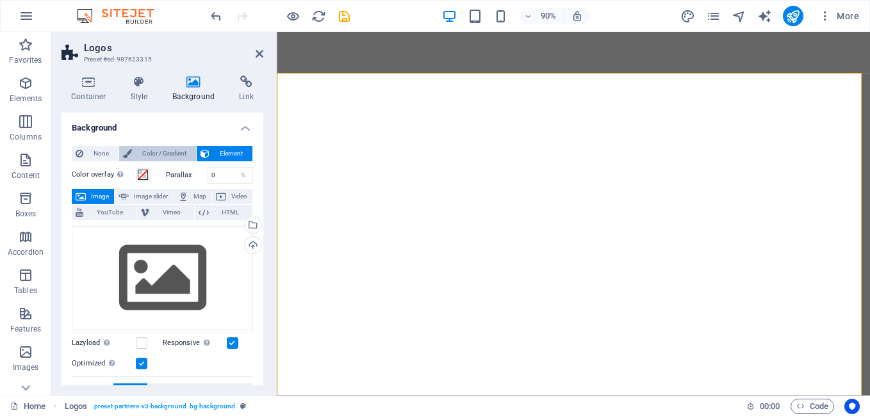
click at [154, 151] on span "Color / Gradient" at bounding box center [164, 153] width 56 height 15
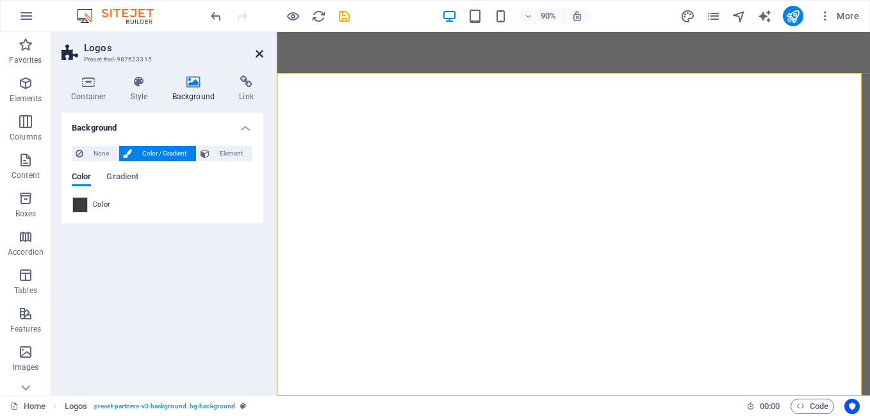
click at [256, 51] on icon at bounding box center [259, 54] width 8 height 10
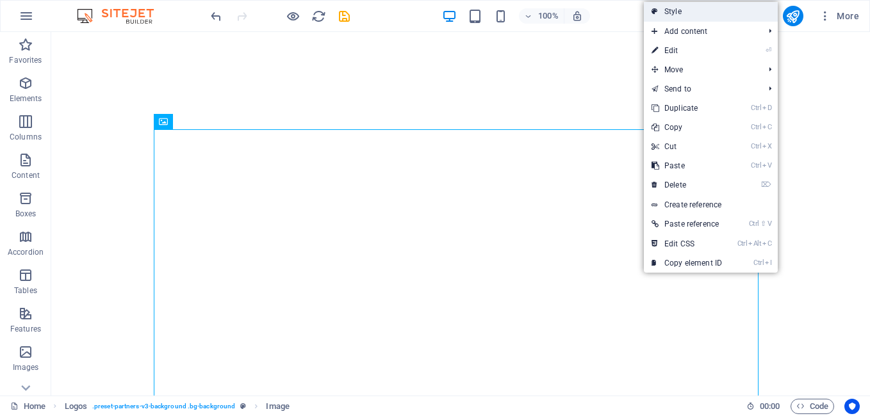
click at [683, 15] on link "Style" at bounding box center [711, 11] width 134 height 19
select select "rem"
select select "px"
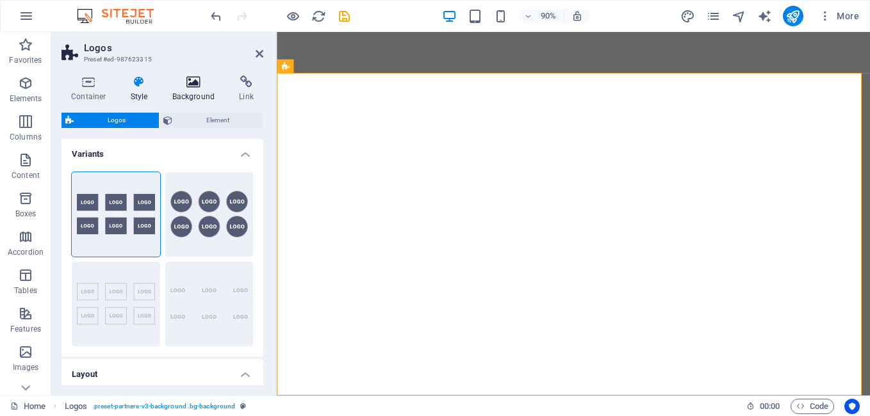
click at [191, 86] on icon at bounding box center [194, 82] width 62 height 13
